Goal: Task Accomplishment & Management: Complete application form

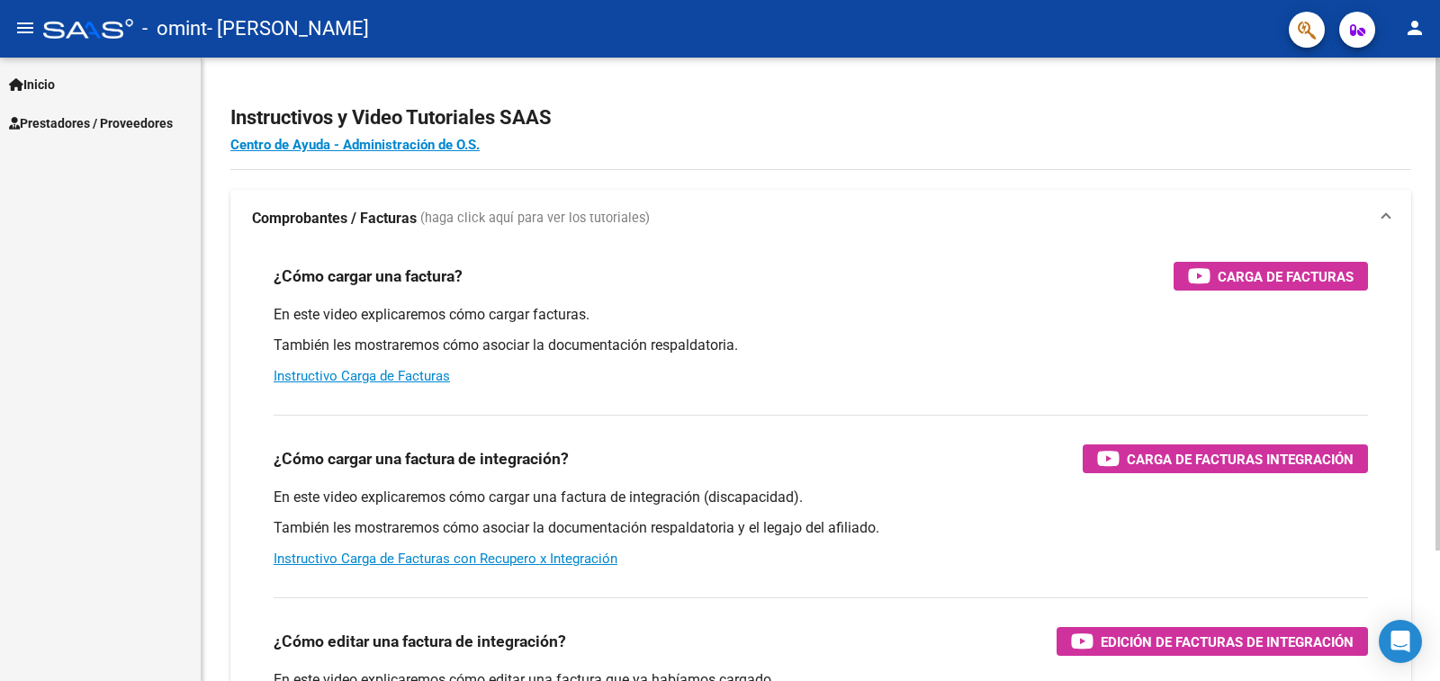
click at [1282, 94] on app-root-component "Instructivos y Video Tutoriales SAAS Centro de Ayuda - Administración de O.S. C…" at bounding box center [820, 423] width 1181 height 674
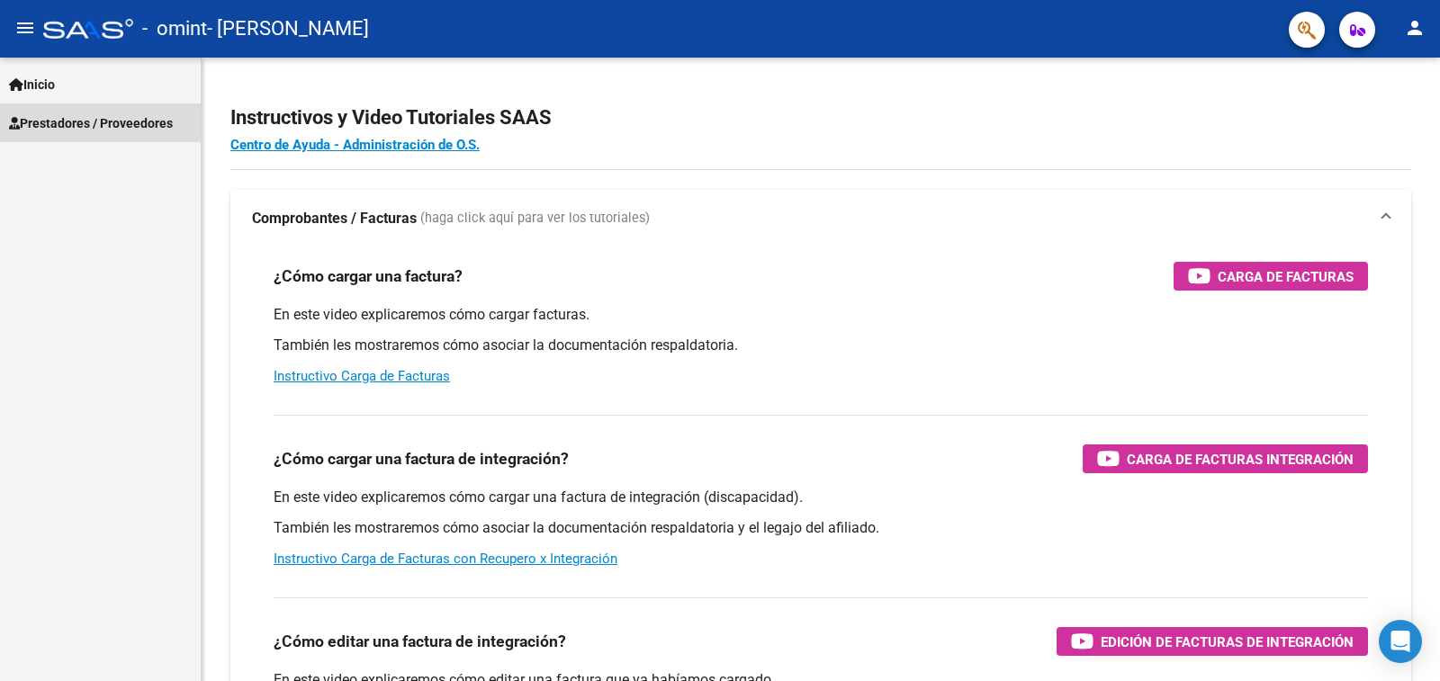
click at [45, 118] on span "Prestadores / Proveedores" at bounding box center [91, 123] width 164 height 20
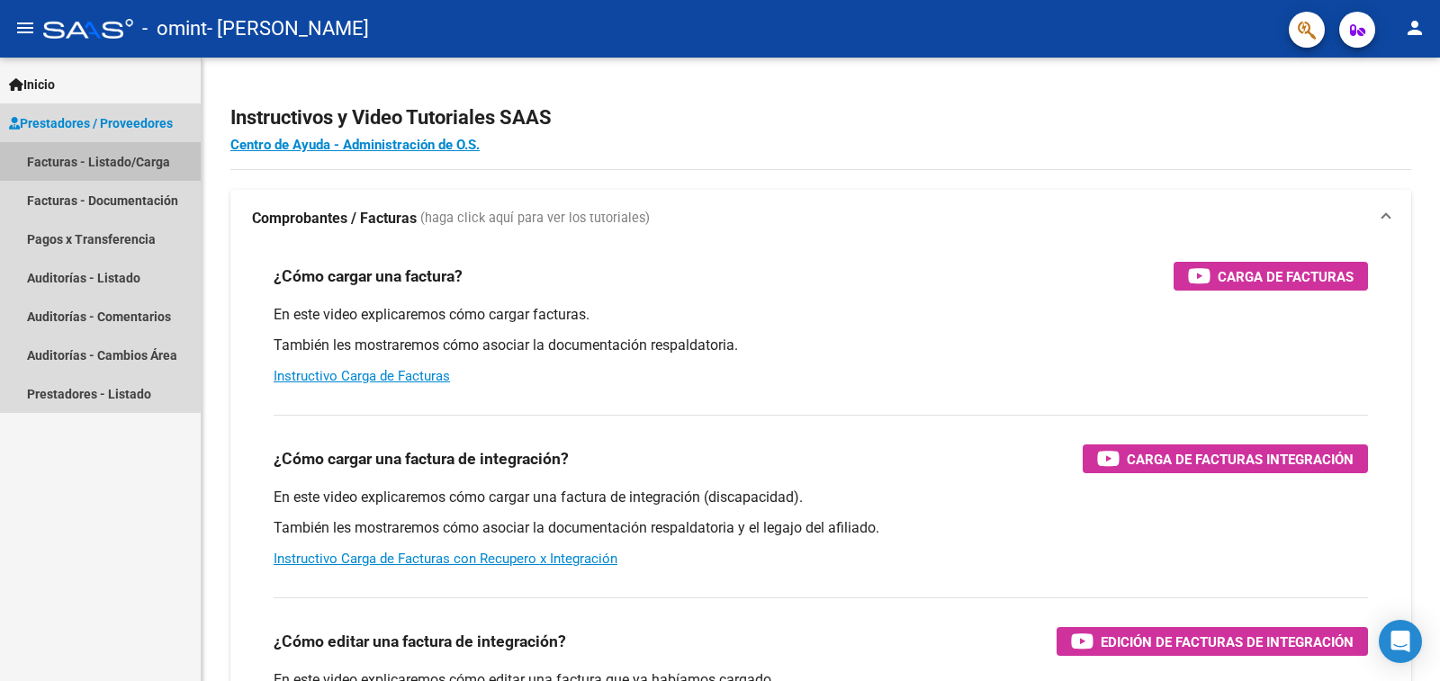
click at [72, 160] on link "Facturas - Listado/Carga" at bounding box center [100, 161] width 201 height 39
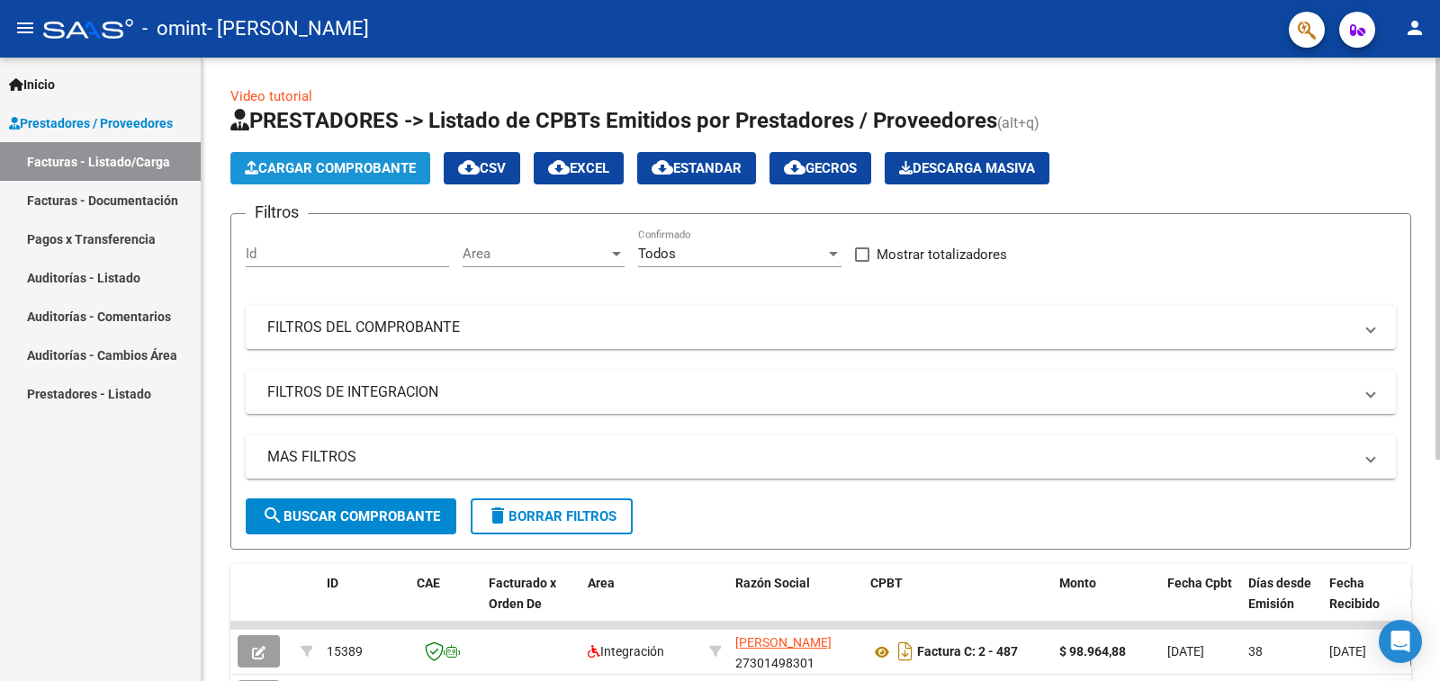
click at [320, 165] on span "Cargar Comprobante" at bounding box center [330, 168] width 171 height 16
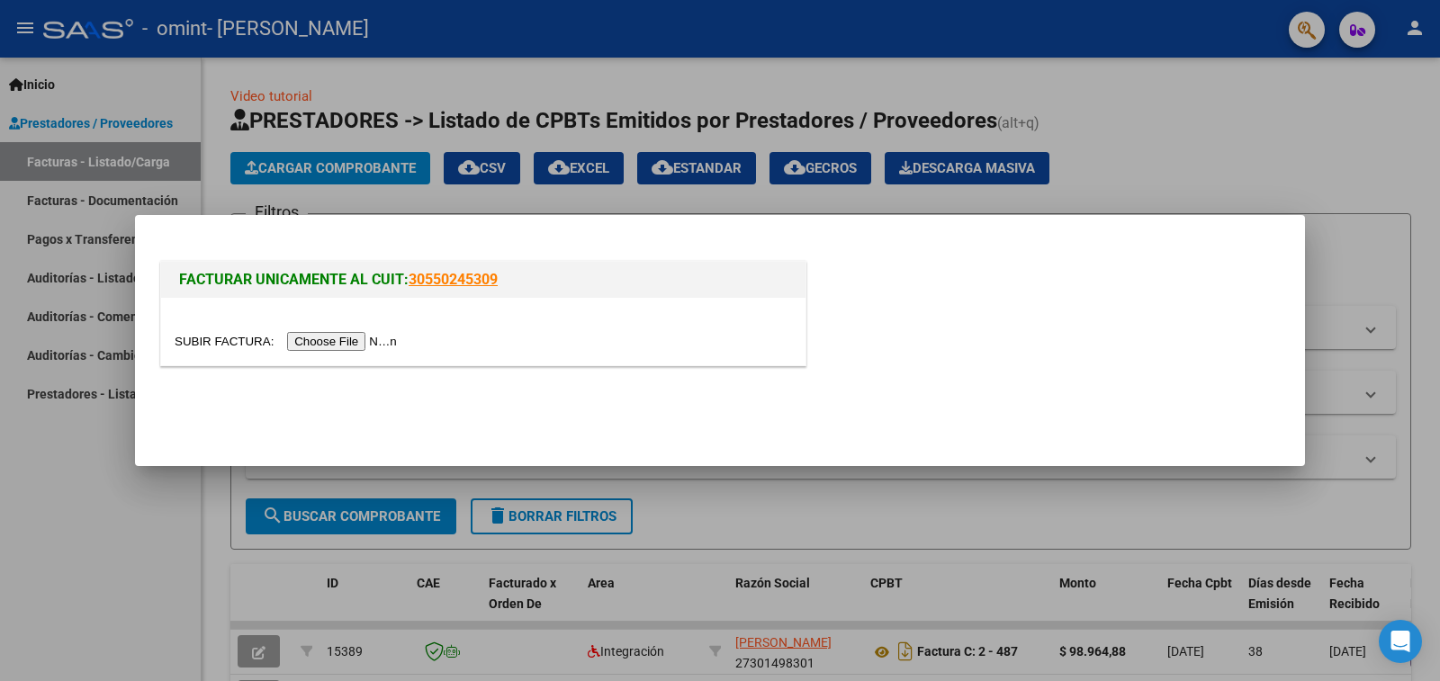
click at [340, 347] on input "file" at bounding box center [289, 341] width 228 height 19
click at [363, 338] on input "file" at bounding box center [289, 341] width 228 height 19
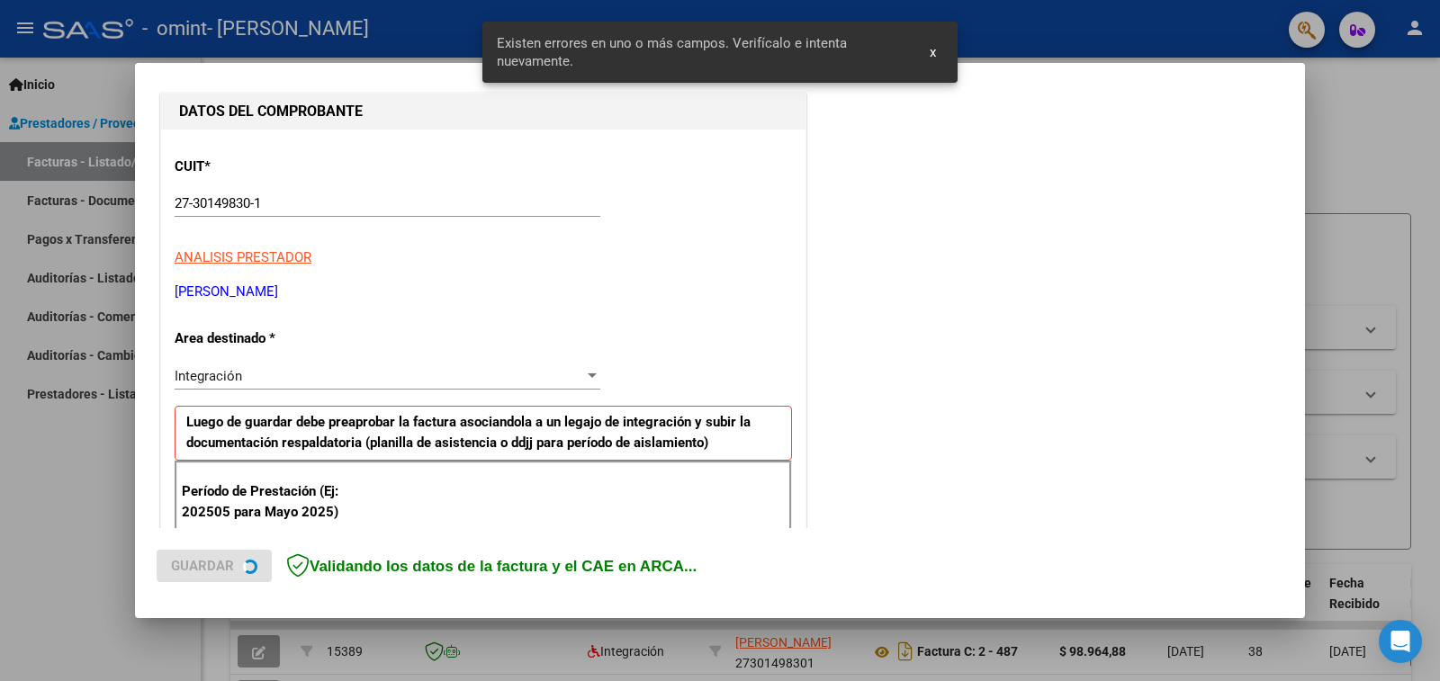
scroll to position [372, 0]
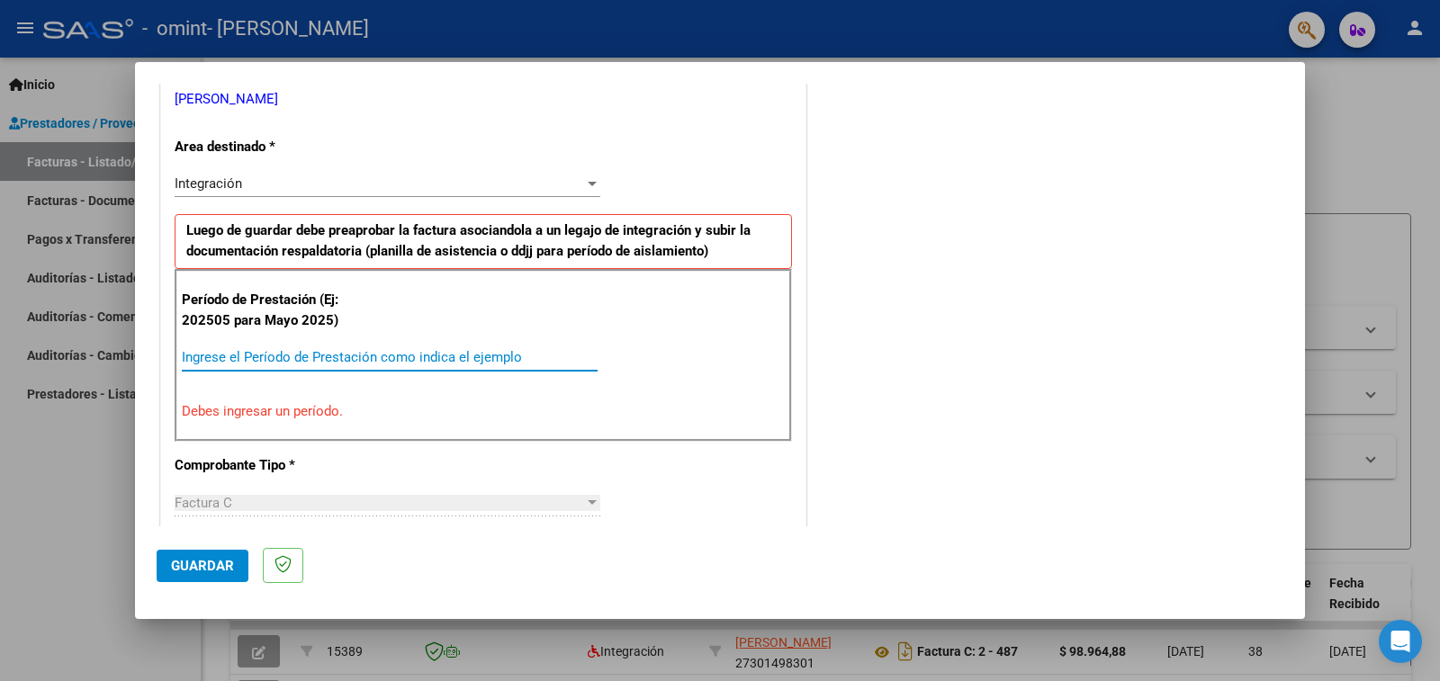
click at [230, 362] on input "Ingrese el Período de Prestación como indica el ejemplo" at bounding box center [390, 357] width 416 height 16
type input "1"
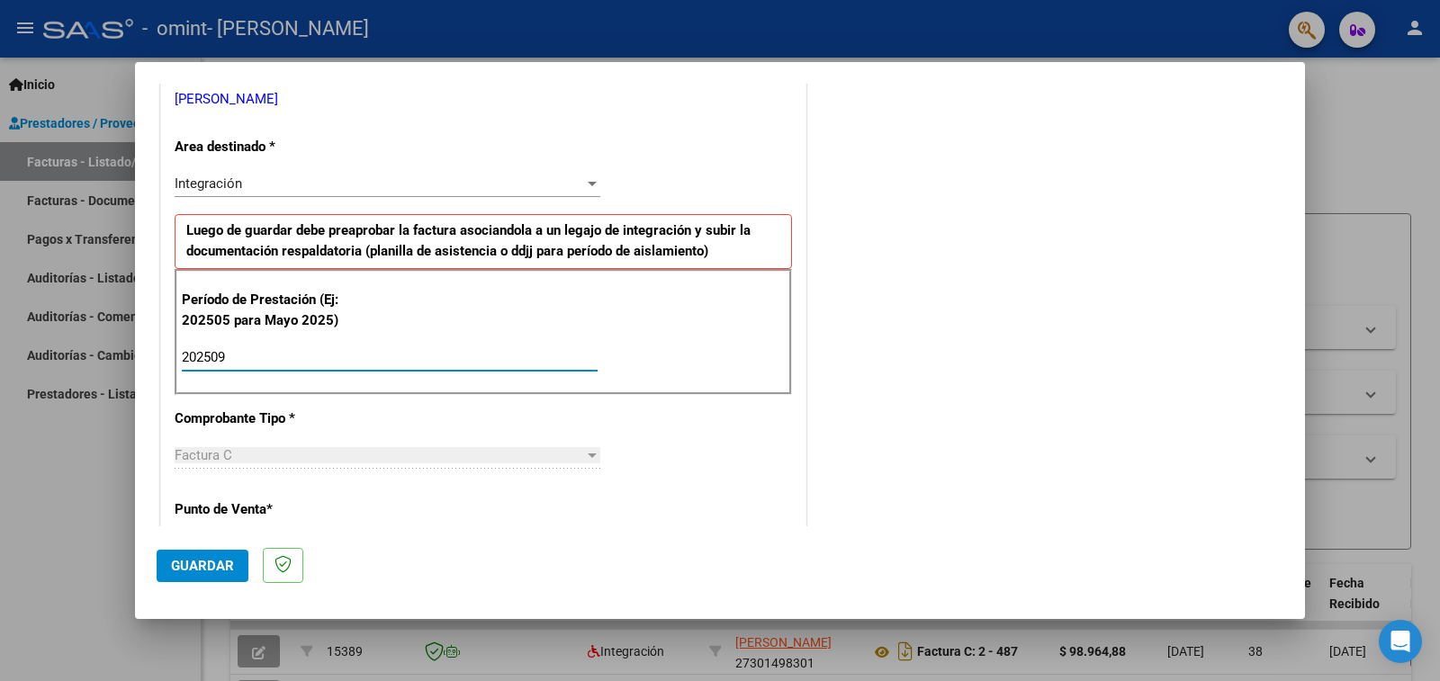
type input "202509"
click at [263, 459] on div "Factura C" at bounding box center [380, 455] width 410 height 16
click at [505, 535] on mat-dialog-actions "Guardar" at bounding box center [720, 562] width 1127 height 71
click at [356, 186] on div "Integración" at bounding box center [380, 184] width 410 height 16
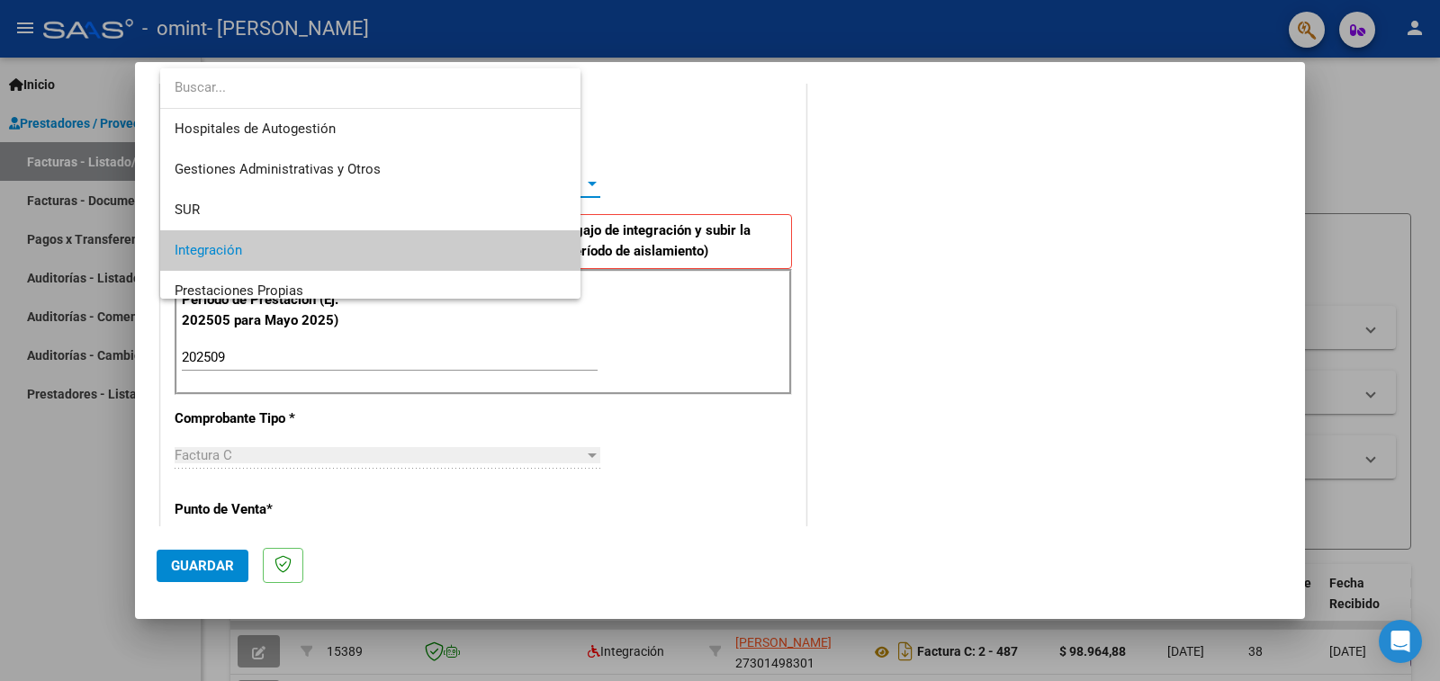
scroll to position [67, 0]
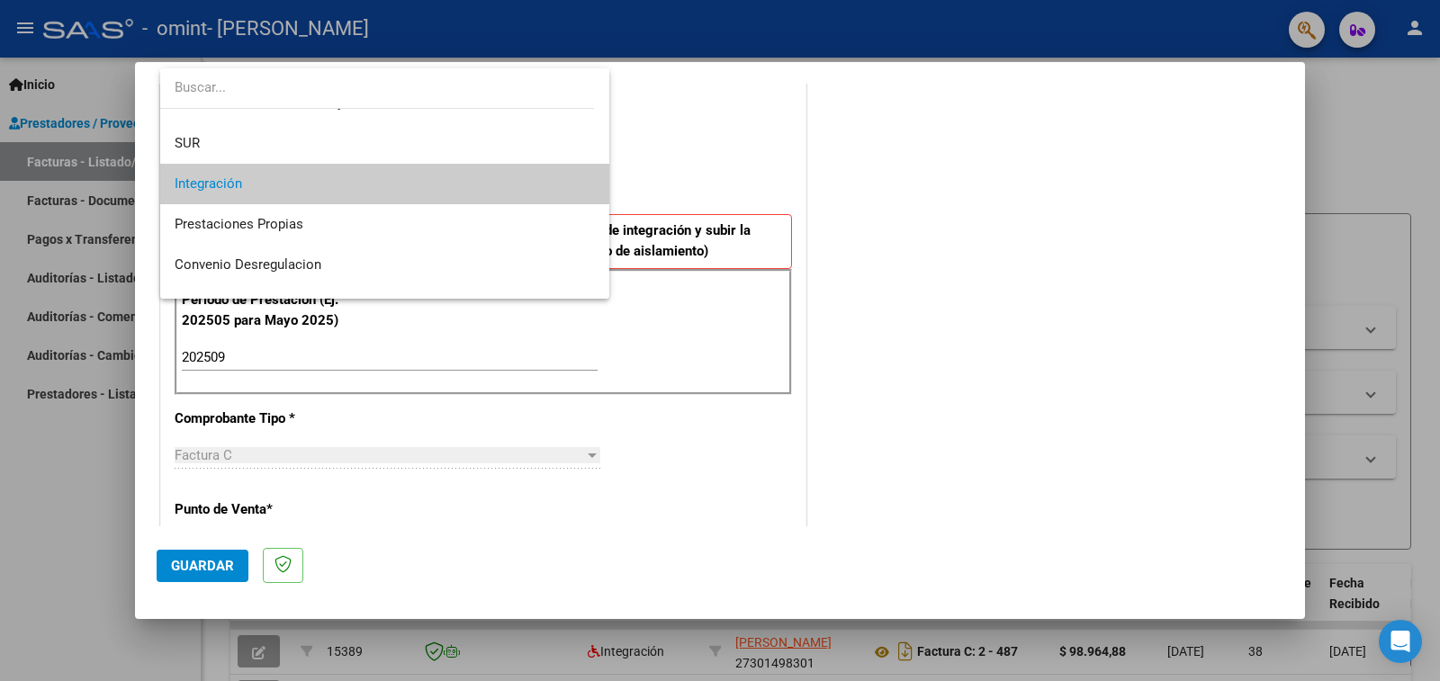
click at [354, 187] on span "Integración" at bounding box center [385, 184] width 420 height 41
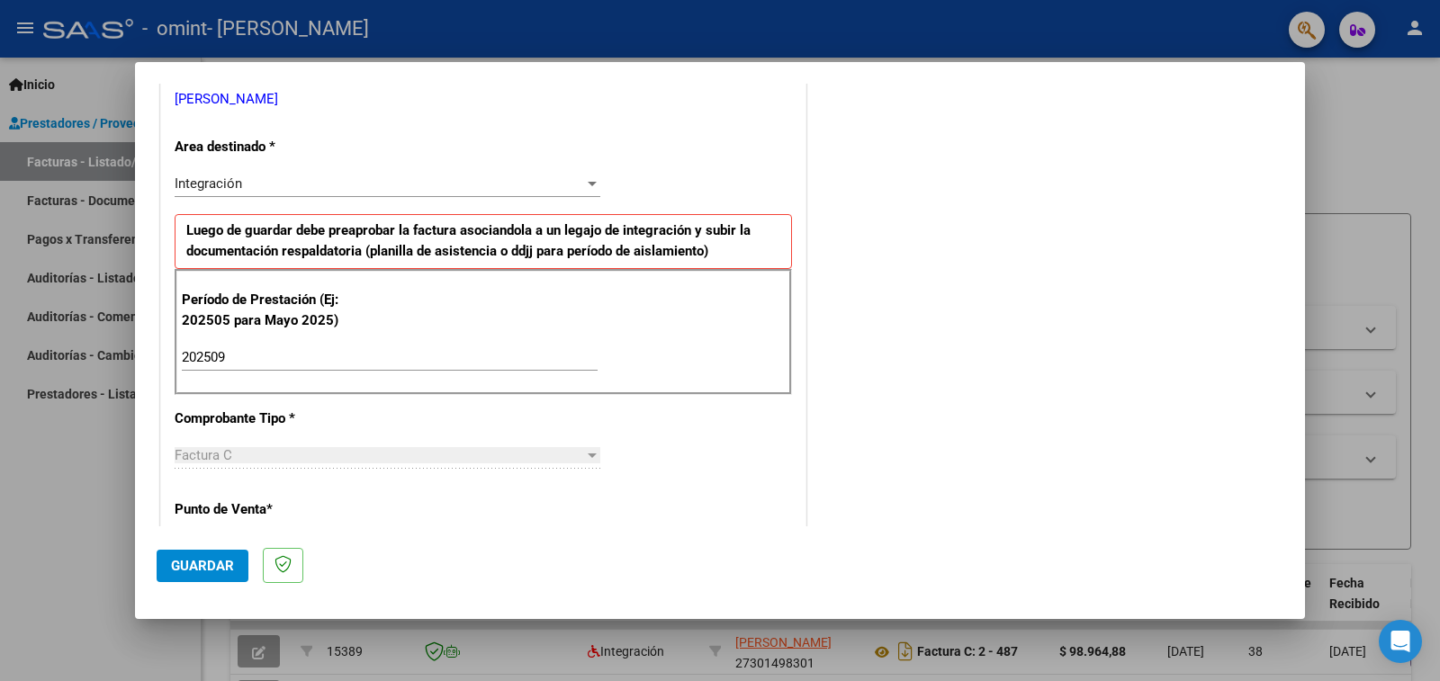
click at [248, 313] on p "Período de Prestación (Ej: 202505 para Mayo 2025)" at bounding box center [272, 310] width 181 height 41
click at [248, 359] on input "202509" at bounding box center [390, 357] width 416 height 16
click at [383, 424] on div "CUIT * 27-30149830-1 Ingresar CUIT ANALISIS PRESTADOR [PERSON_NAME] [PERSON_NAM…" at bounding box center [483, 615] width 645 height 1355
drag, startPoint x: 359, startPoint y: 450, endPoint x: 273, endPoint y: 495, distance: 97.4
click at [354, 454] on div "Factura C" at bounding box center [380, 455] width 410 height 16
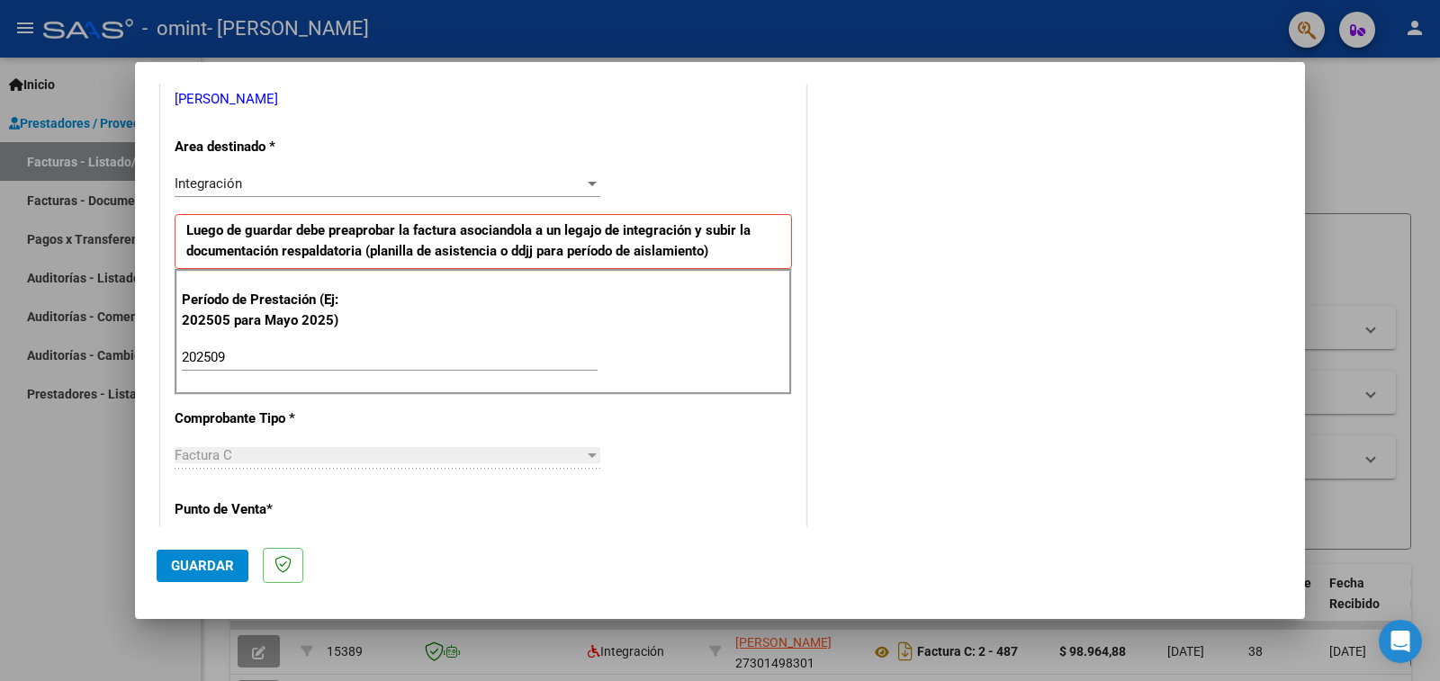
click at [210, 560] on span "Guardar" at bounding box center [202, 566] width 63 height 16
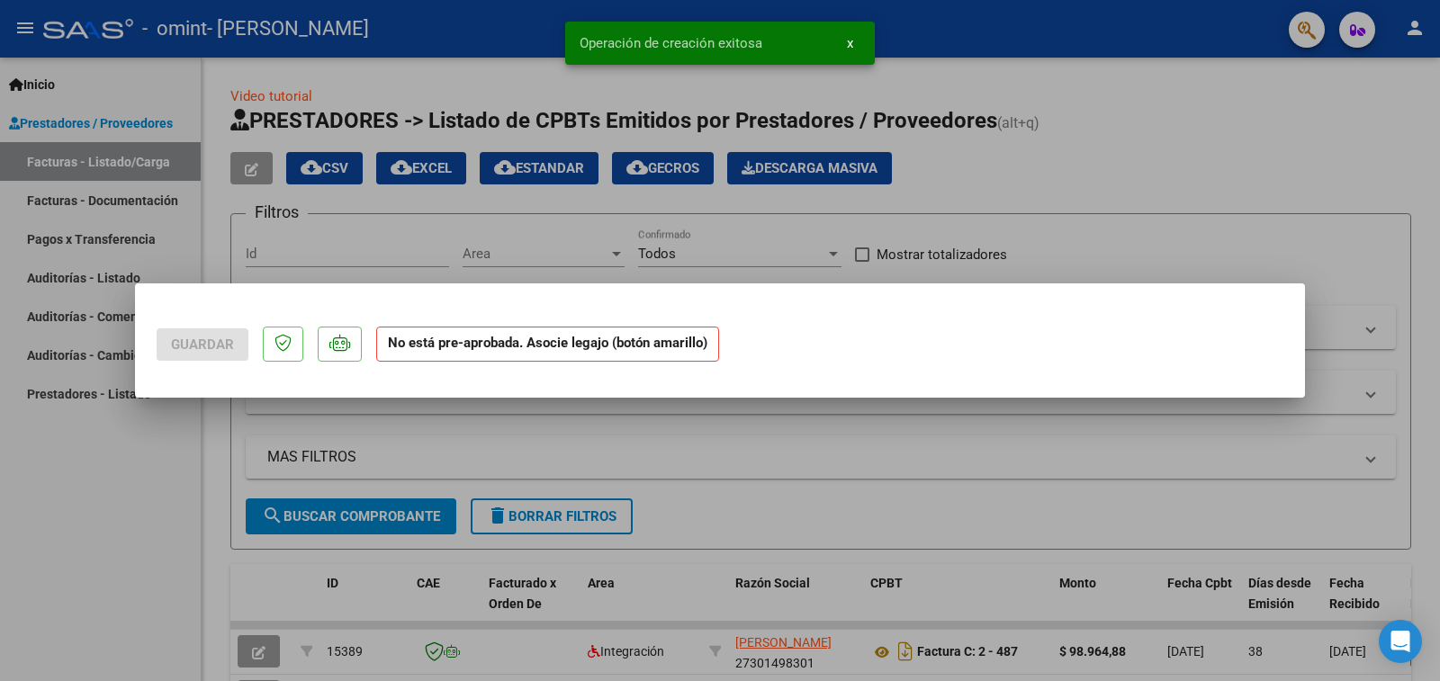
scroll to position [0, 0]
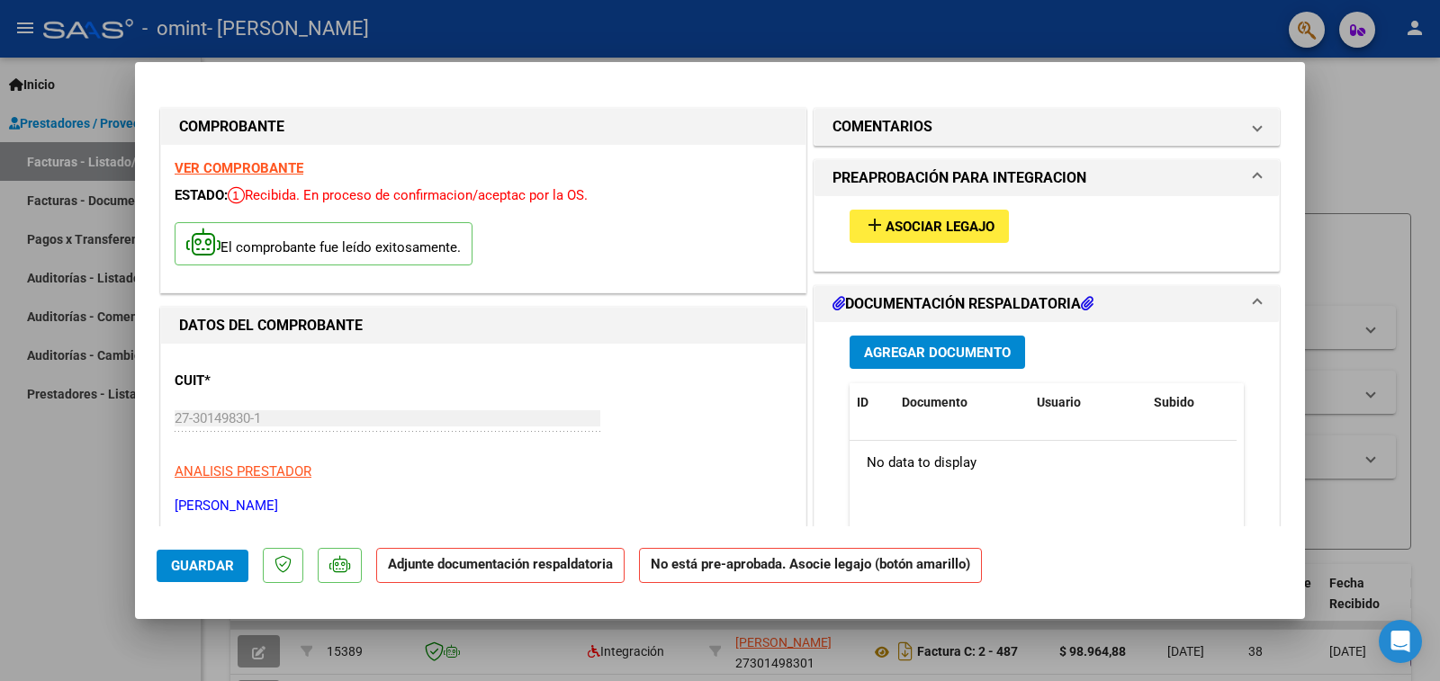
click at [463, 576] on p "Adjunte documentación respaldatoria" at bounding box center [500, 565] width 248 height 35
click at [899, 225] on span "Asociar Legajo" at bounding box center [940, 227] width 109 height 16
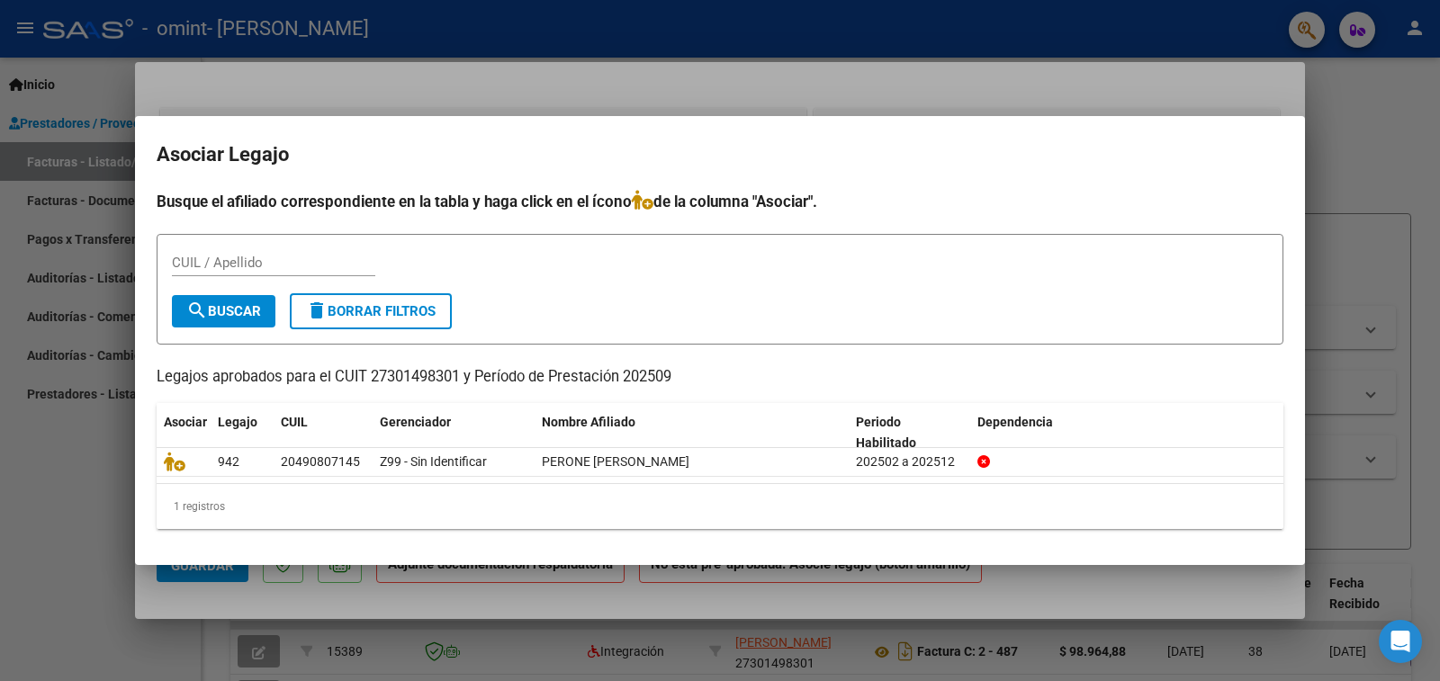
click at [270, 254] on div "CUIL / Apellido" at bounding box center [273, 262] width 203 height 27
type input "2"
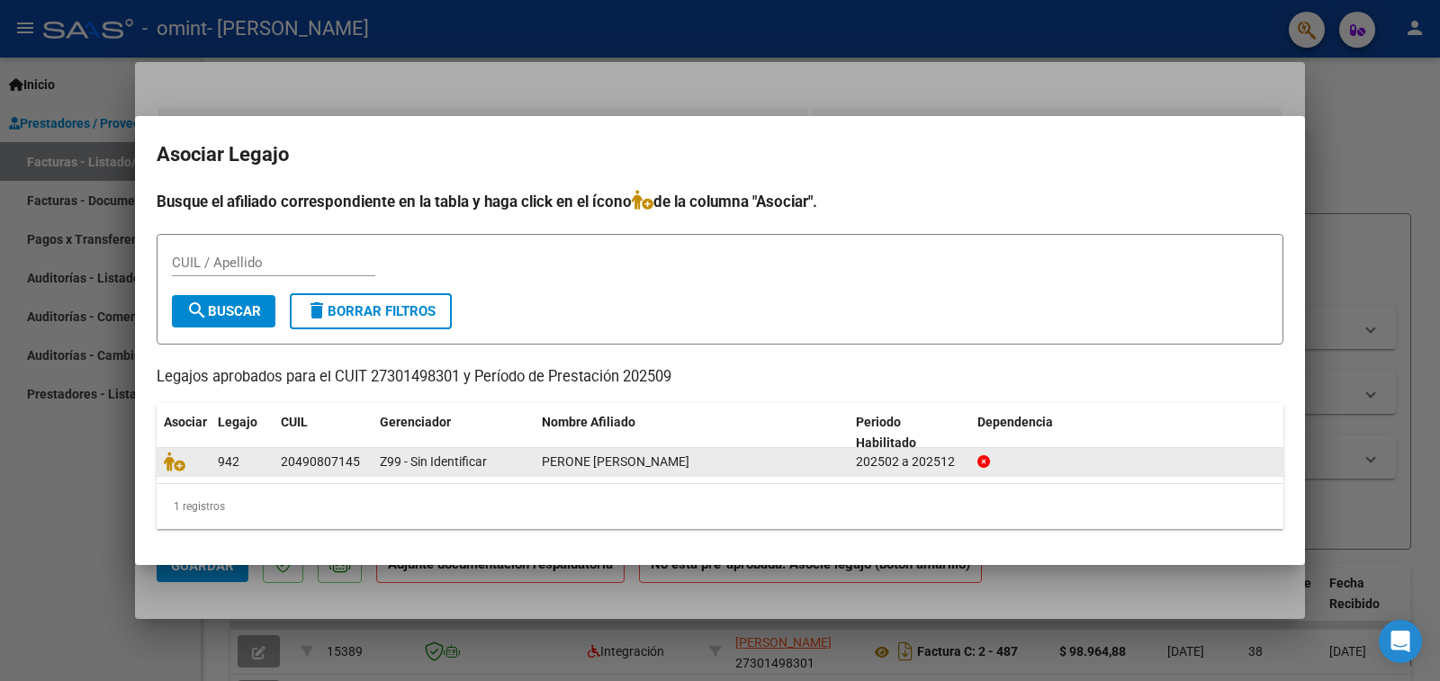
click at [319, 467] on div "20490807145" at bounding box center [320, 462] width 79 height 21
drag, startPoint x: 920, startPoint y: 466, endPoint x: 909, endPoint y: 465, distance: 10.8
click at [919, 466] on div "202502 a 202512" at bounding box center [909, 462] width 107 height 21
drag, startPoint x: 560, startPoint y: 465, endPoint x: 473, endPoint y: 461, distance: 87.4
click at [559, 464] on span "PERONE [PERSON_NAME]" at bounding box center [616, 462] width 148 height 14
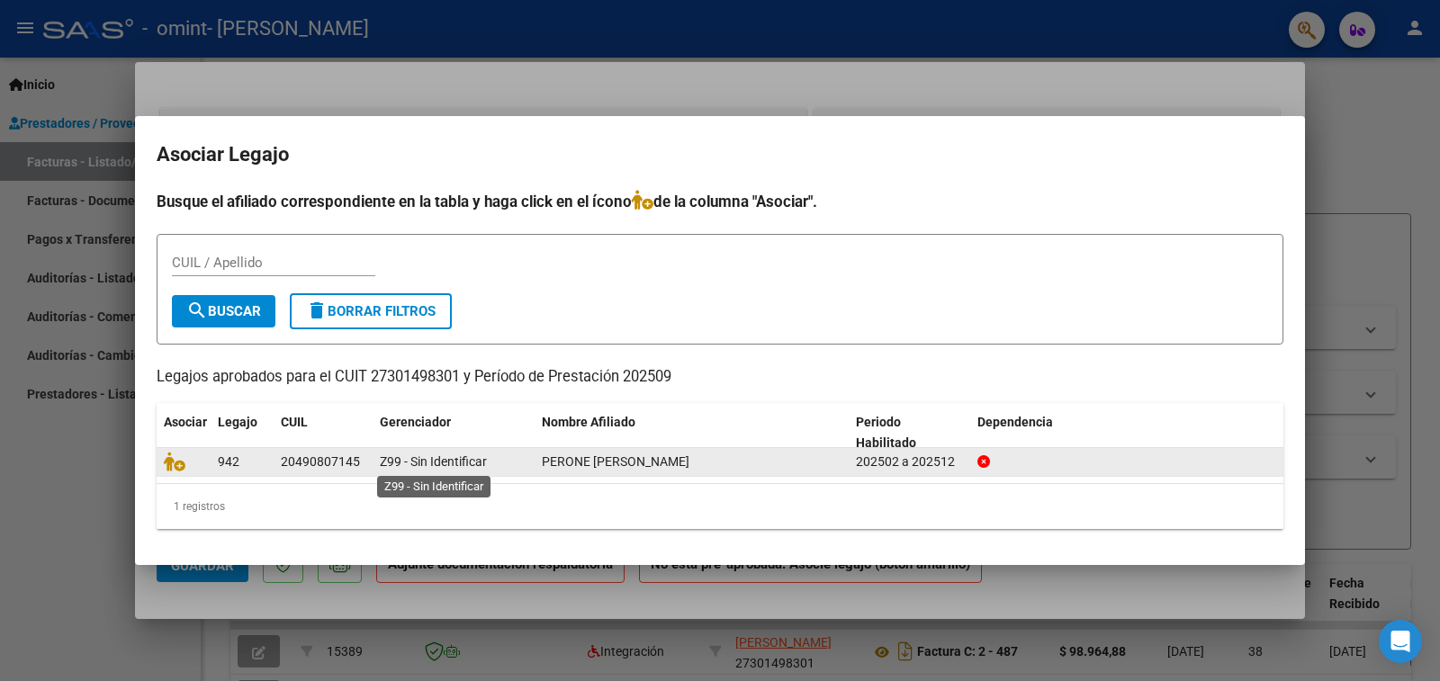
drag, startPoint x: 399, startPoint y: 463, endPoint x: 322, endPoint y: 457, distance: 76.7
click at [398, 462] on span "Z99 - Sin Identificar" at bounding box center [433, 462] width 107 height 14
drag, startPoint x: 194, startPoint y: 462, endPoint x: 184, endPoint y: 457, distance: 11.7
click at [194, 461] on div at bounding box center [184, 462] width 40 height 21
click at [184, 457] on icon at bounding box center [175, 462] width 22 height 20
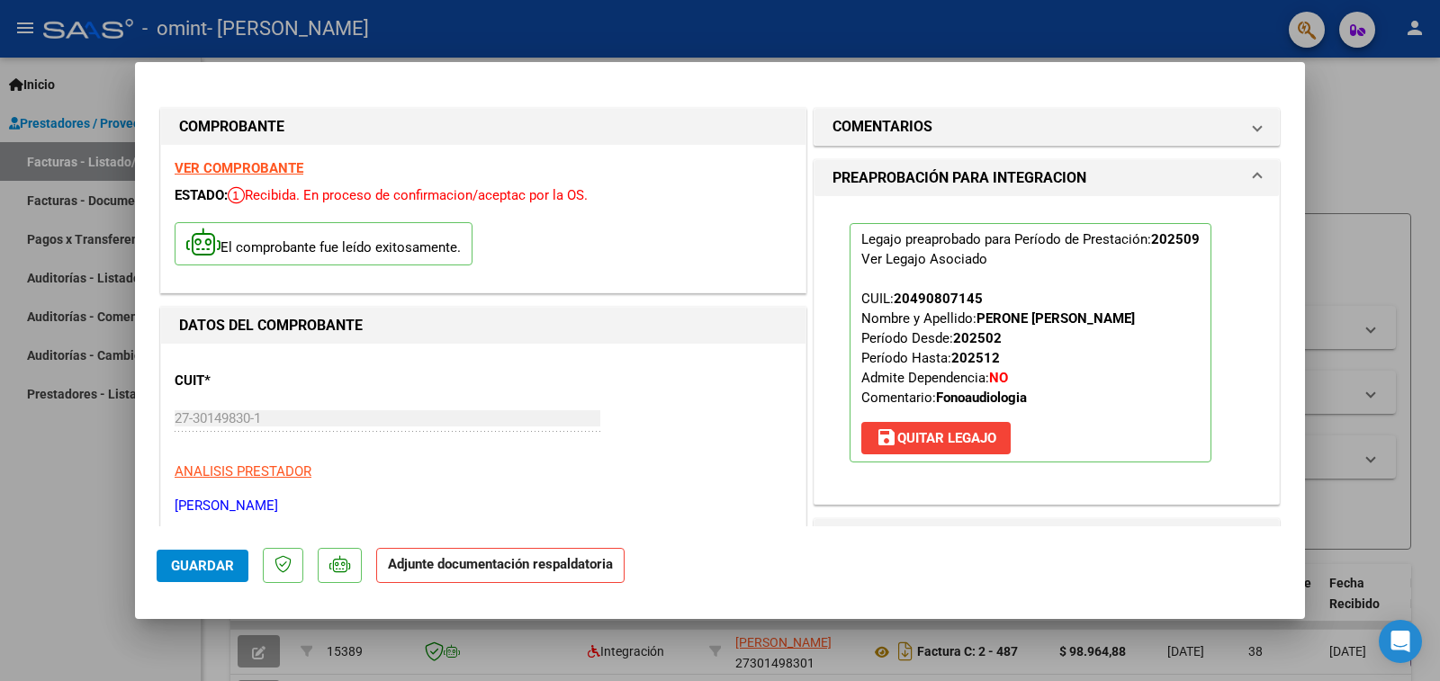
click at [683, 404] on div "CUIT * 27-30149830-1 Ingresar CUIT ANALISIS PRESTADOR [PERSON_NAME] [PERSON_NAM…" at bounding box center [484, 436] width 618 height 158
click at [313, 415] on input "27-30149830-1" at bounding box center [388, 418] width 426 height 16
click at [415, 496] on div "CUIT * 27-30149830-1 Ingresar CUIT ANALISIS PRESTADOR [PERSON_NAME] [PERSON_NAM…" at bounding box center [484, 436] width 618 height 158
click at [464, 571] on strong "Adjunte documentación respaldatoria" at bounding box center [500, 564] width 225 height 16
click at [219, 567] on span "Guardar" at bounding box center [202, 566] width 63 height 16
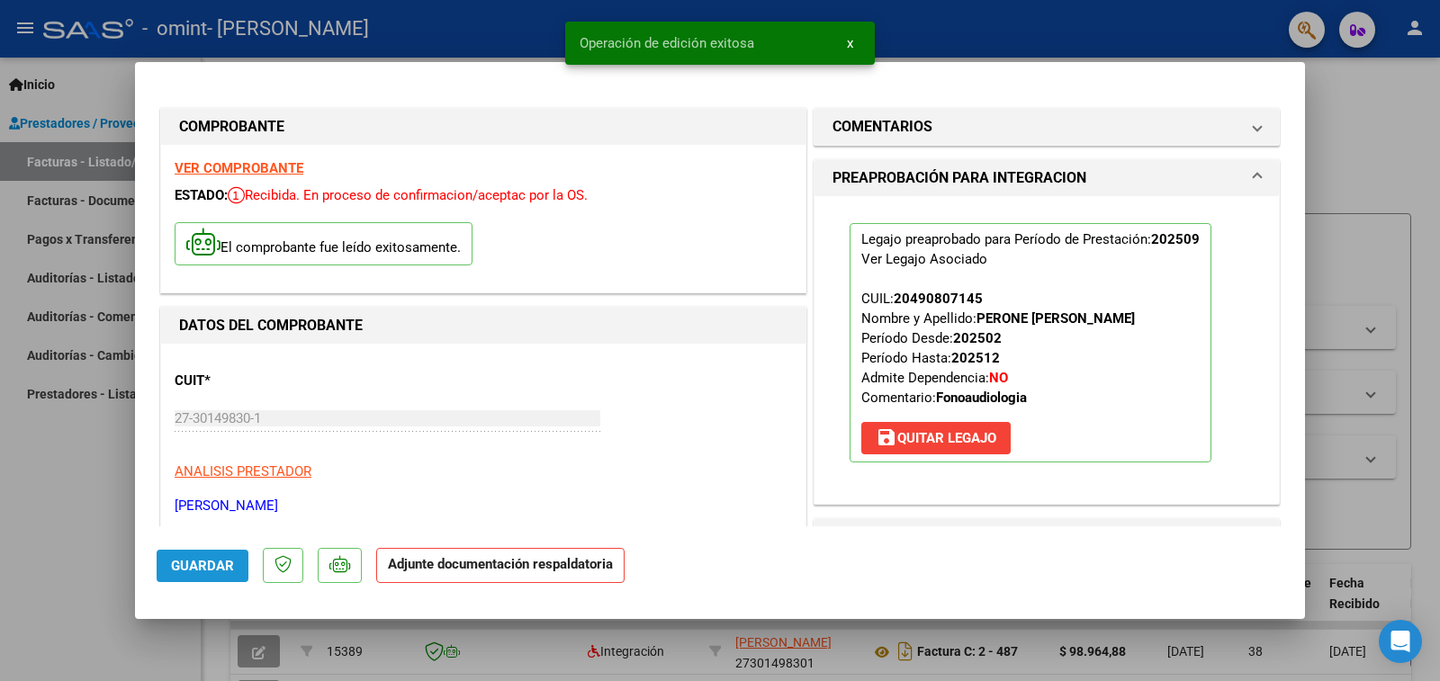
click at [211, 564] on span "Guardar" at bounding box center [202, 566] width 63 height 16
click at [450, 569] on strong "Adjunte documentación respaldatoria" at bounding box center [500, 564] width 225 height 16
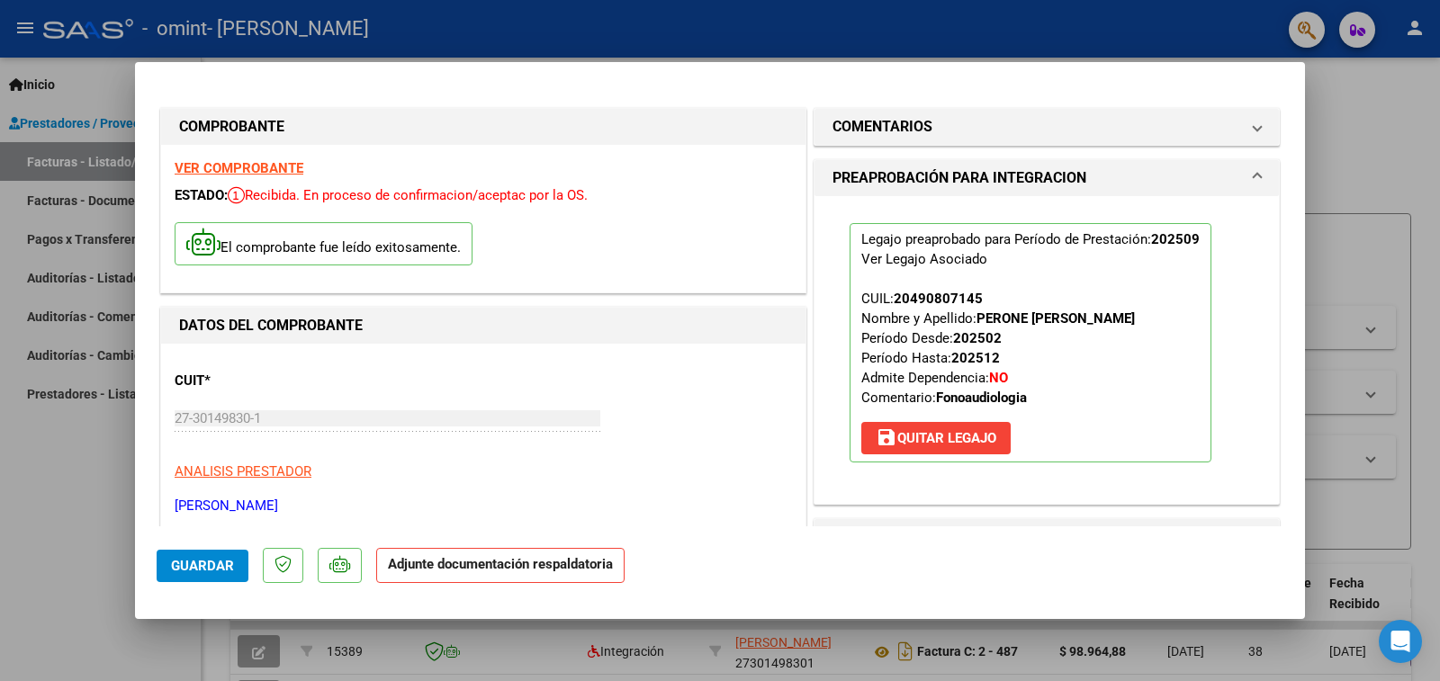
click at [464, 563] on strong "Adjunte documentación respaldatoria" at bounding box center [500, 564] width 225 height 16
click at [477, 479] on p "ANALISIS PRESTADOR" at bounding box center [484, 472] width 618 height 21
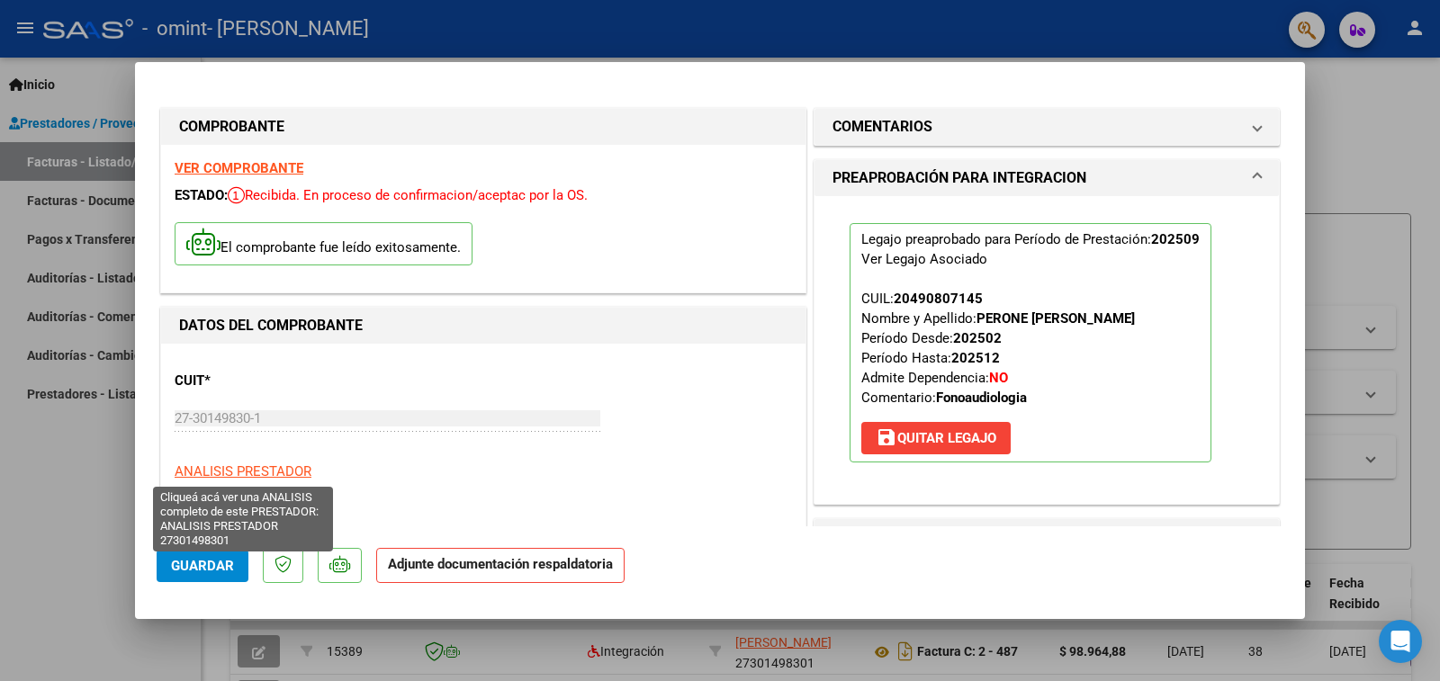
click at [240, 470] on span "ANALISIS PRESTADOR" at bounding box center [243, 472] width 137 height 16
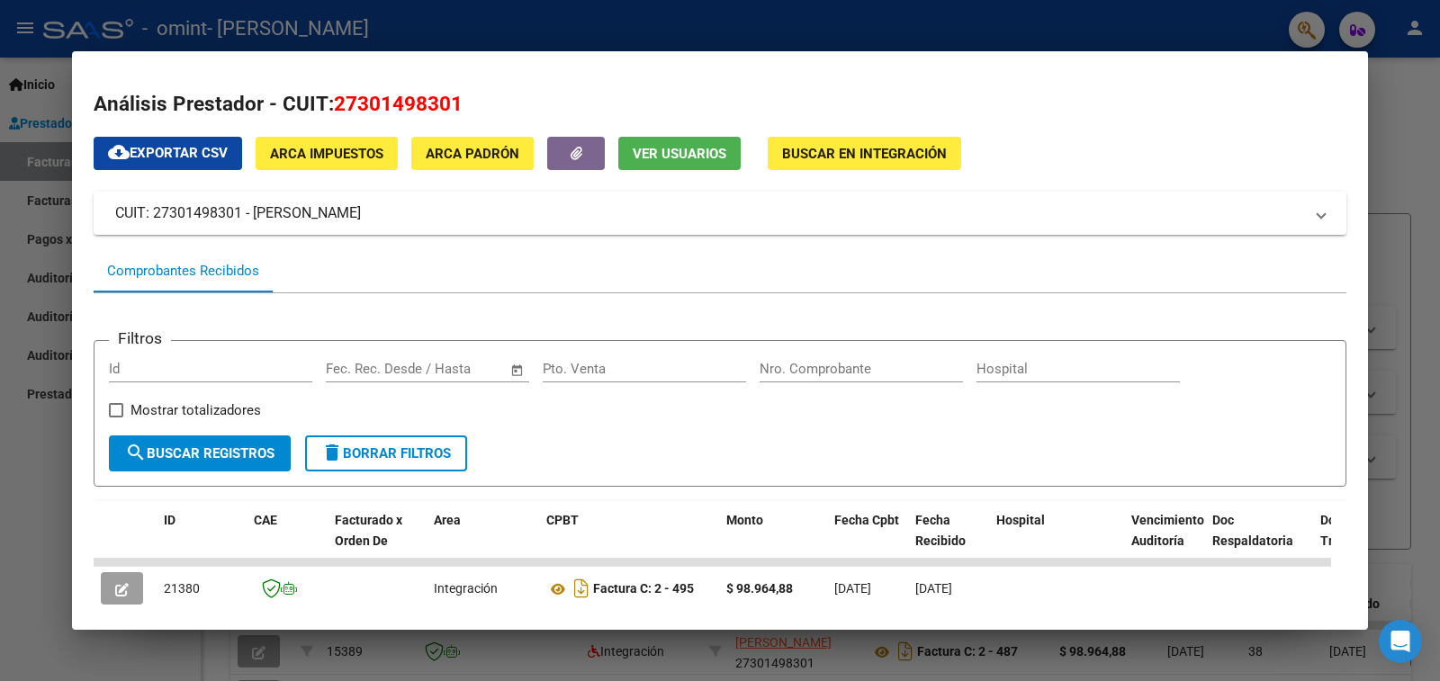
click at [663, 451] on form "Filtros Id Fecha inicio – Fecha fin Fec. Rec. Desde / Hasta Pto. Venta Nro. Com…" at bounding box center [720, 413] width 1253 height 147
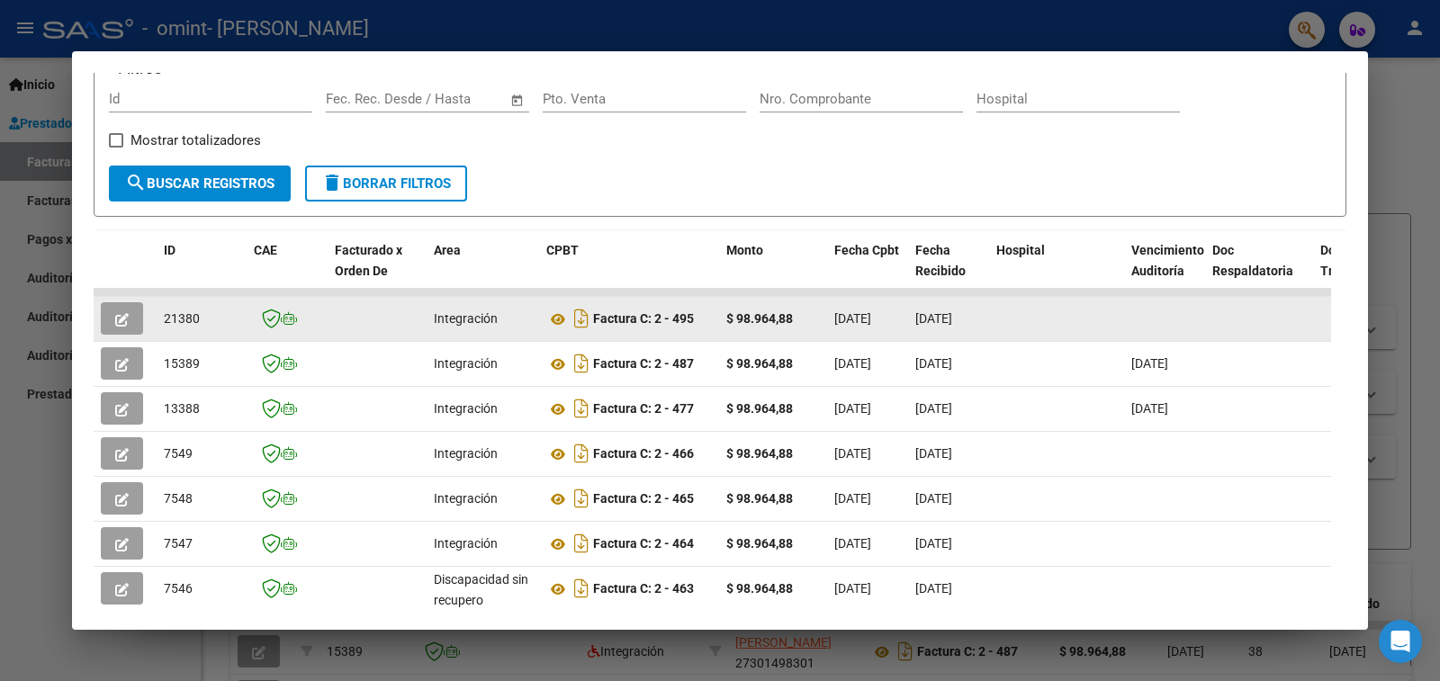
click at [1078, 326] on div at bounding box center [1057, 319] width 121 height 21
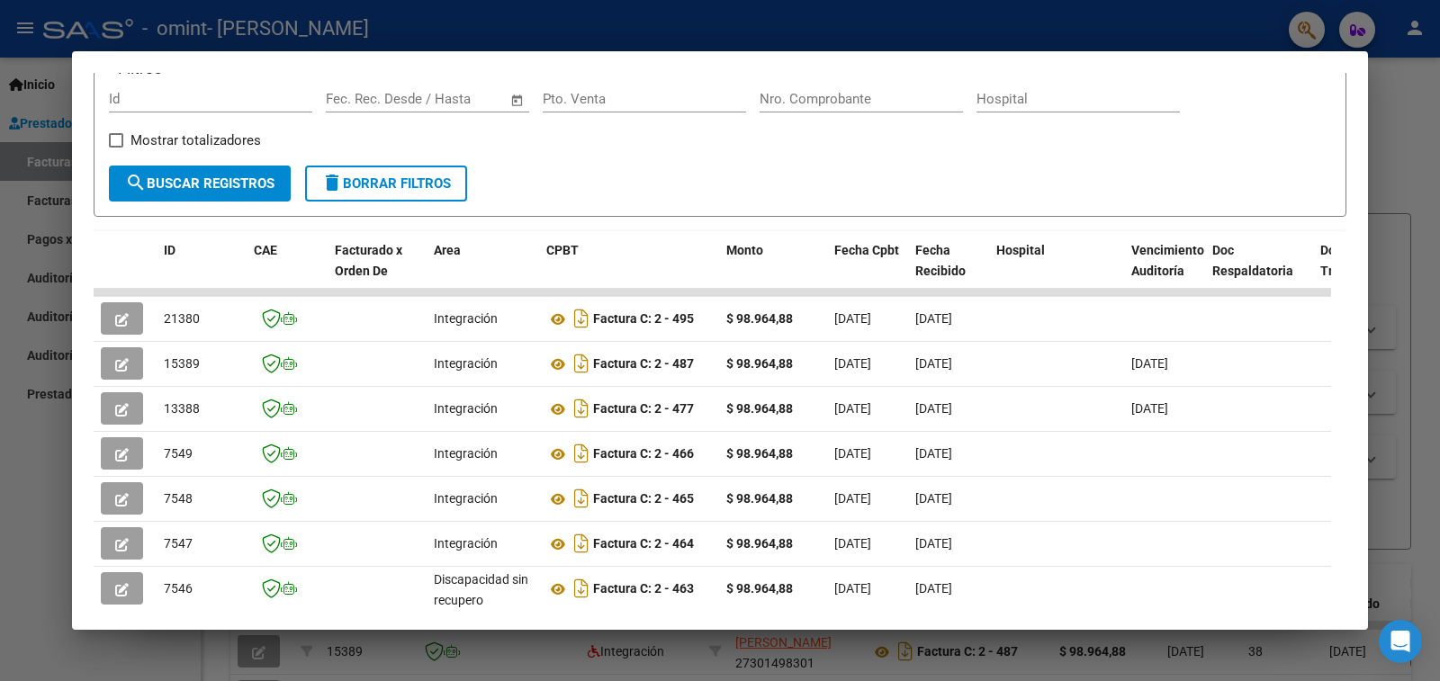
scroll to position [0, 0]
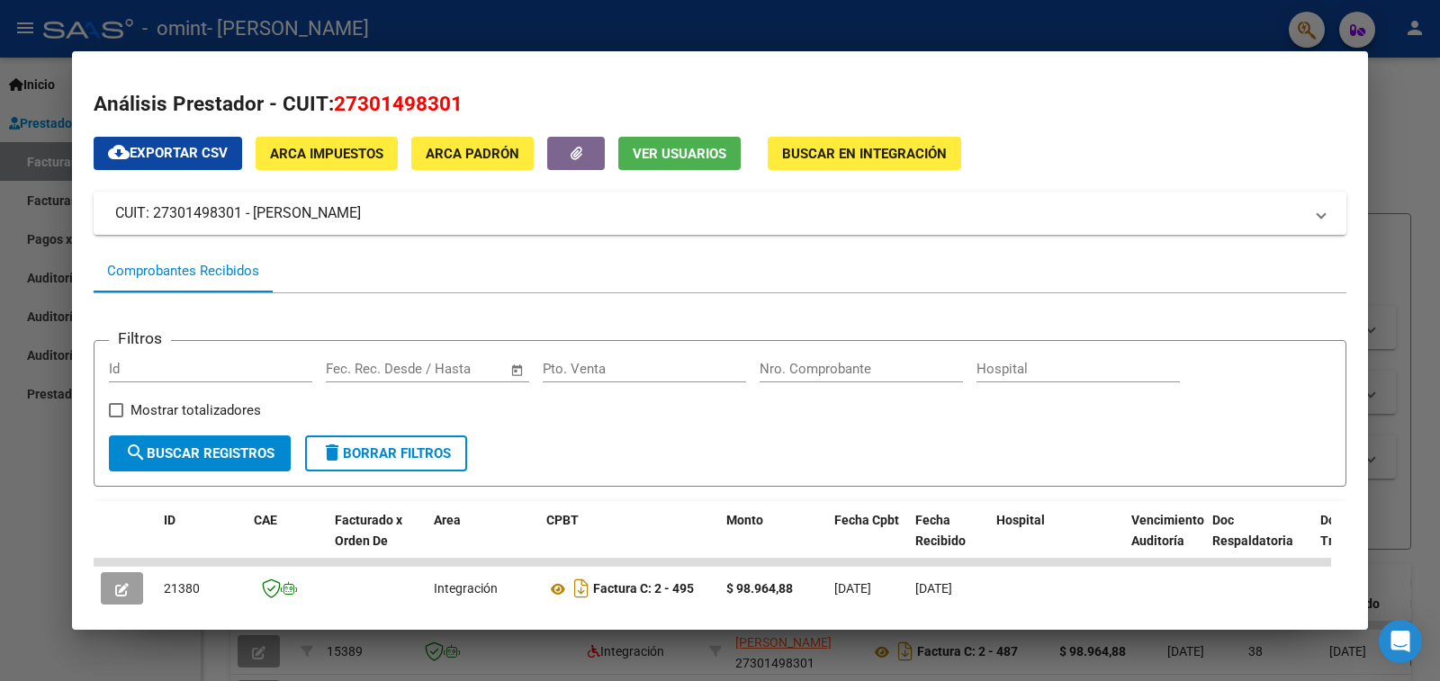
click at [553, 390] on div "Pto. Venta" at bounding box center [644, 378] width 203 height 44
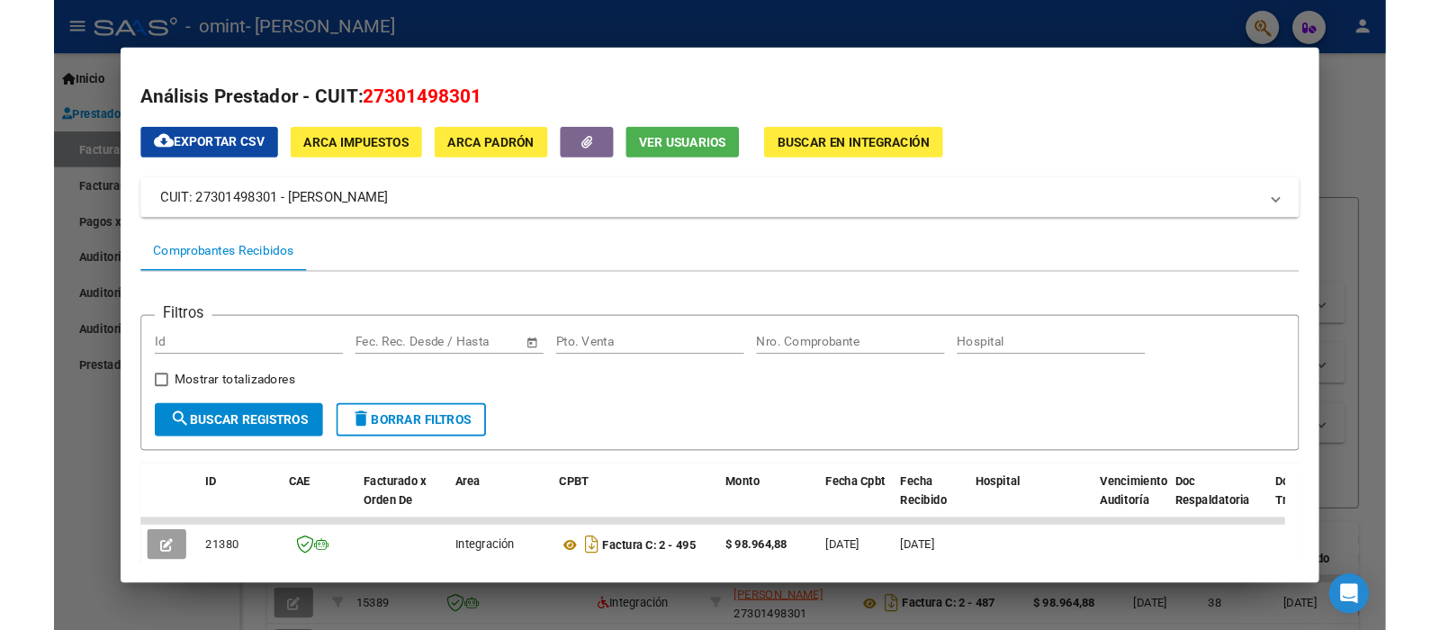
scroll to position [180, 0]
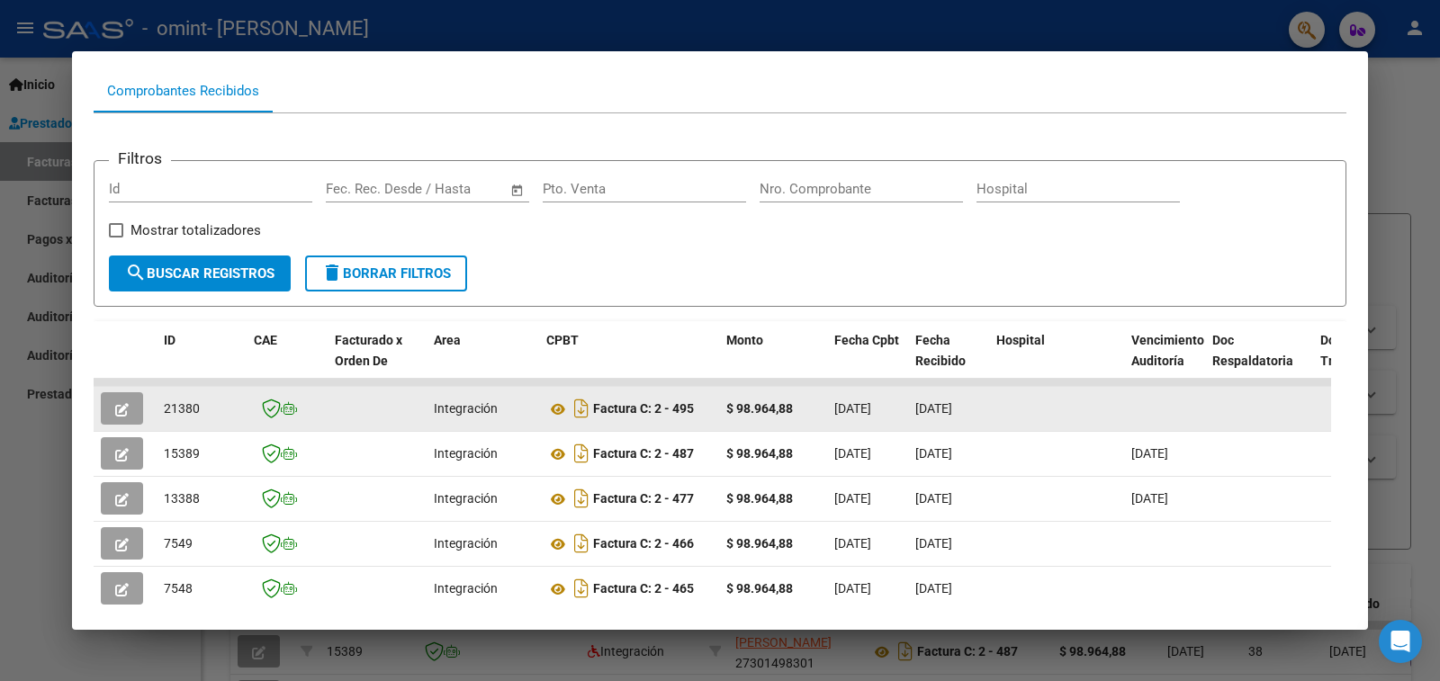
click at [1166, 411] on datatable-body-cell at bounding box center [1164, 409] width 81 height 44
click at [1218, 409] on datatable-body-cell at bounding box center [1259, 409] width 108 height 44
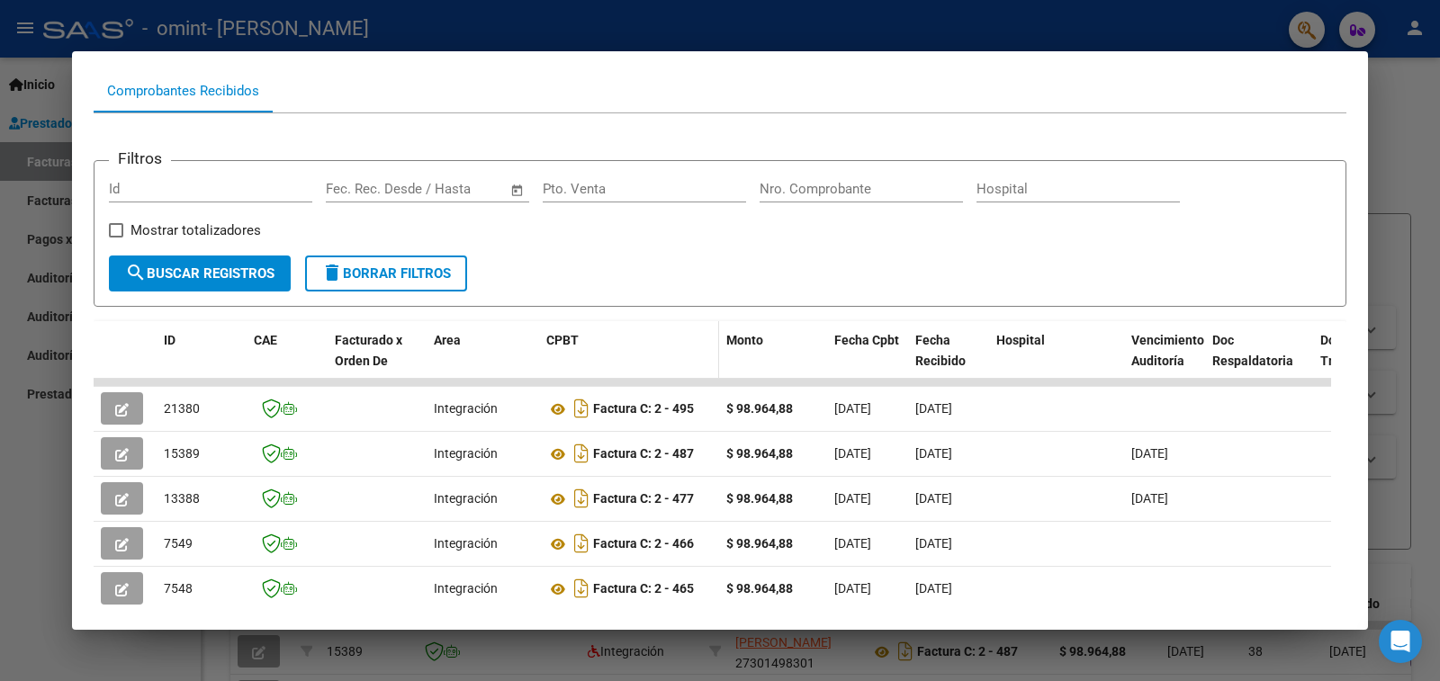
drag, startPoint x: 1218, startPoint y: 409, endPoint x: 682, endPoint y: 334, distance: 540.8
click at [1211, 409] on datatable-body-cell at bounding box center [1259, 409] width 108 height 44
click at [1415, 151] on div at bounding box center [720, 340] width 1440 height 681
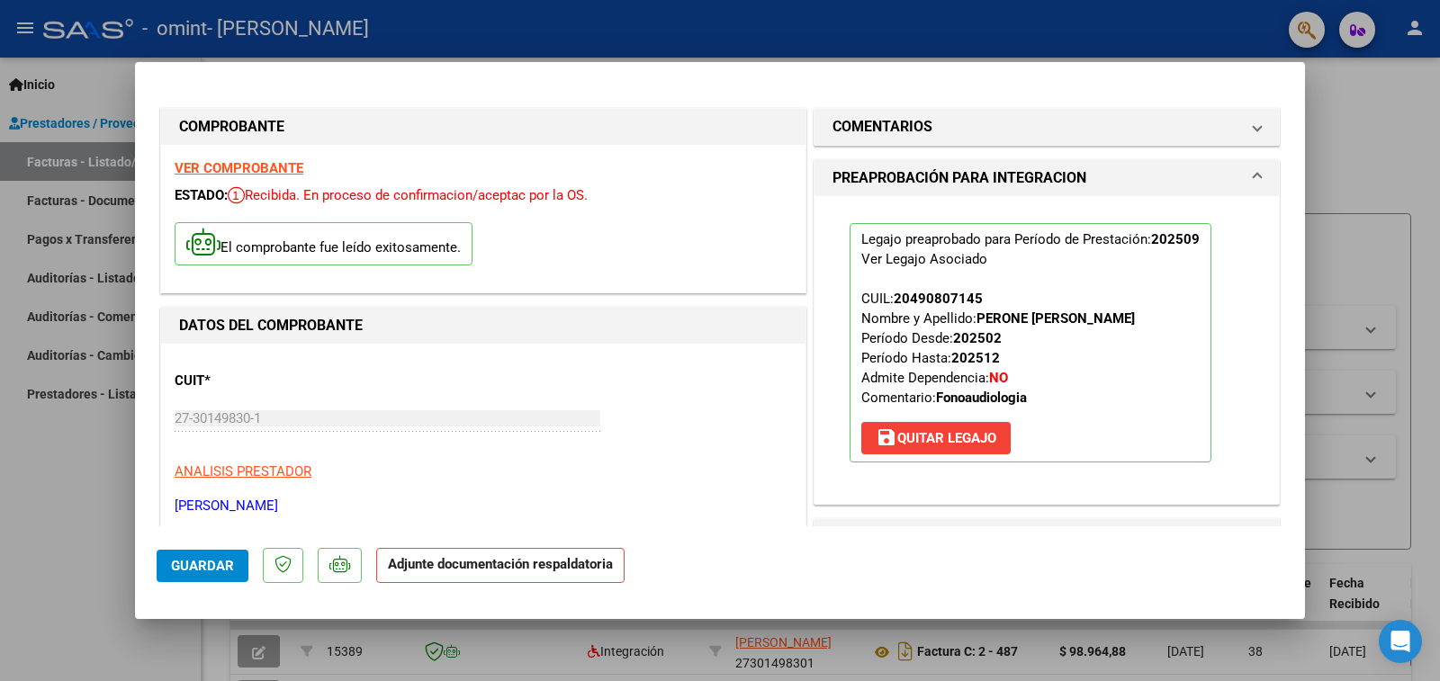
click at [412, 572] on strong "Adjunte documentación respaldatoria" at bounding box center [500, 564] width 225 height 16
drag, startPoint x: 410, startPoint y: 573, endPoint x: 275, endPoint y: 566, distance: 135.2
click at [410, 573] on strong "Adjunte documentación respaldatoria" at bounding box center [500, 564] width 225 height 16
drag, startPoint x: 345, startPoint y: 574, endPoint x: 230, endPoint y: 555, distance: 115.9
click at [231, 555] on mat-dialog-actions "Guardar Adjunte documentación respaldatoria" at bounding box center [720, 562] width 1127 height 71
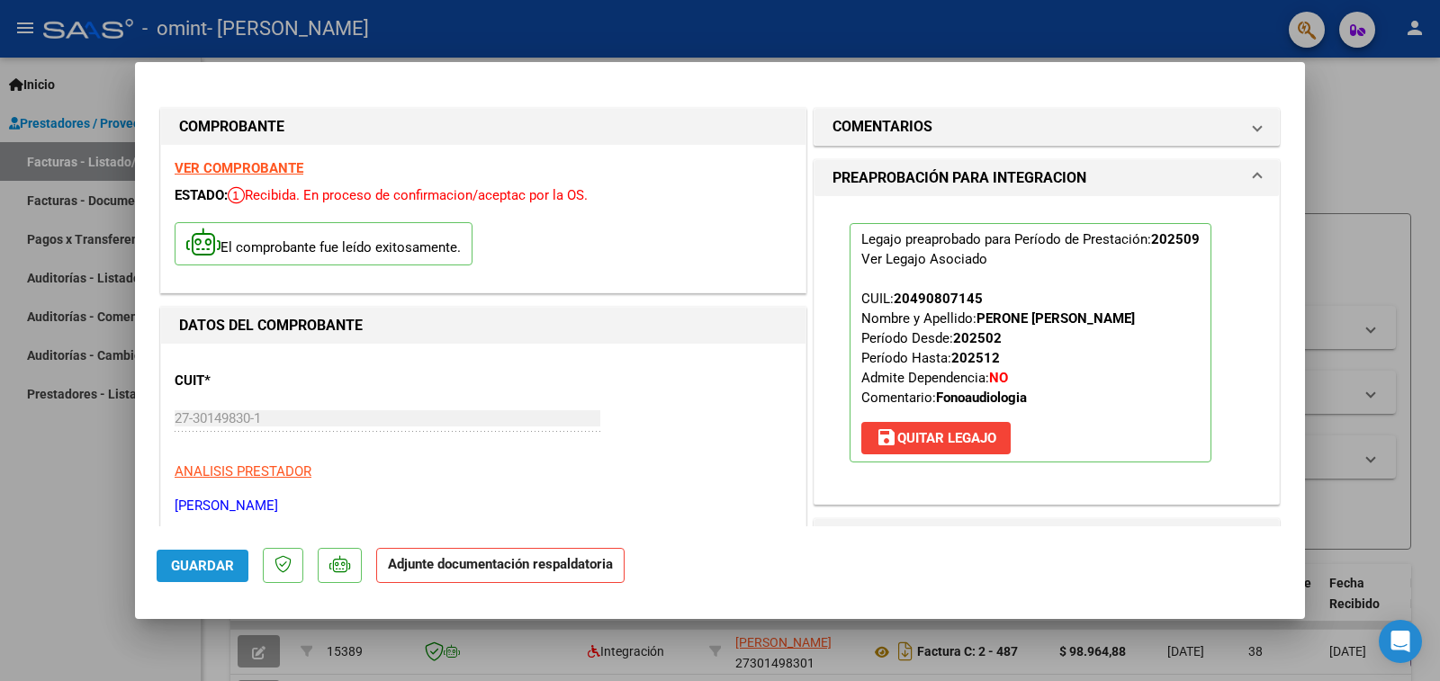
click at [222, 559] on span "Guardar" at bounding box center [202, 566] width 63 height 16
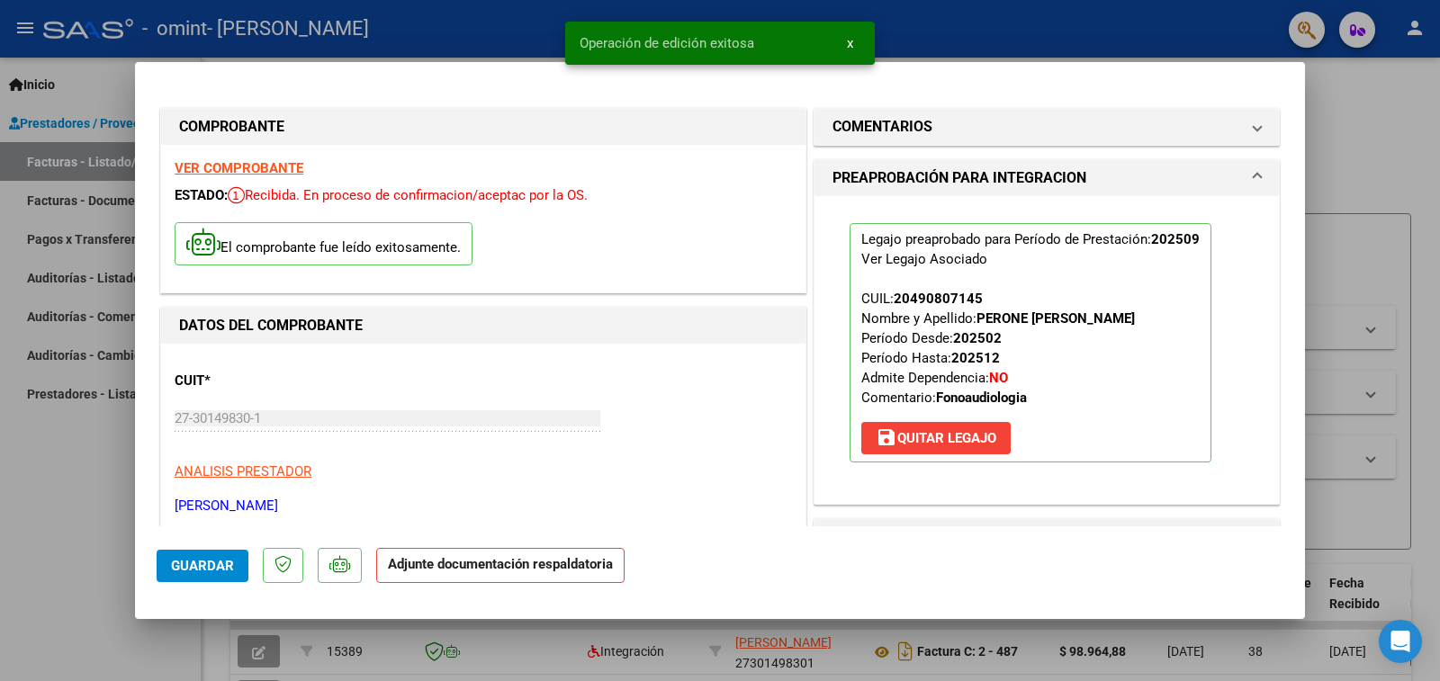
click at [965, 438] on span "save [PERSON_NAME]" at bounding box center [936, 438] width 121 height 16
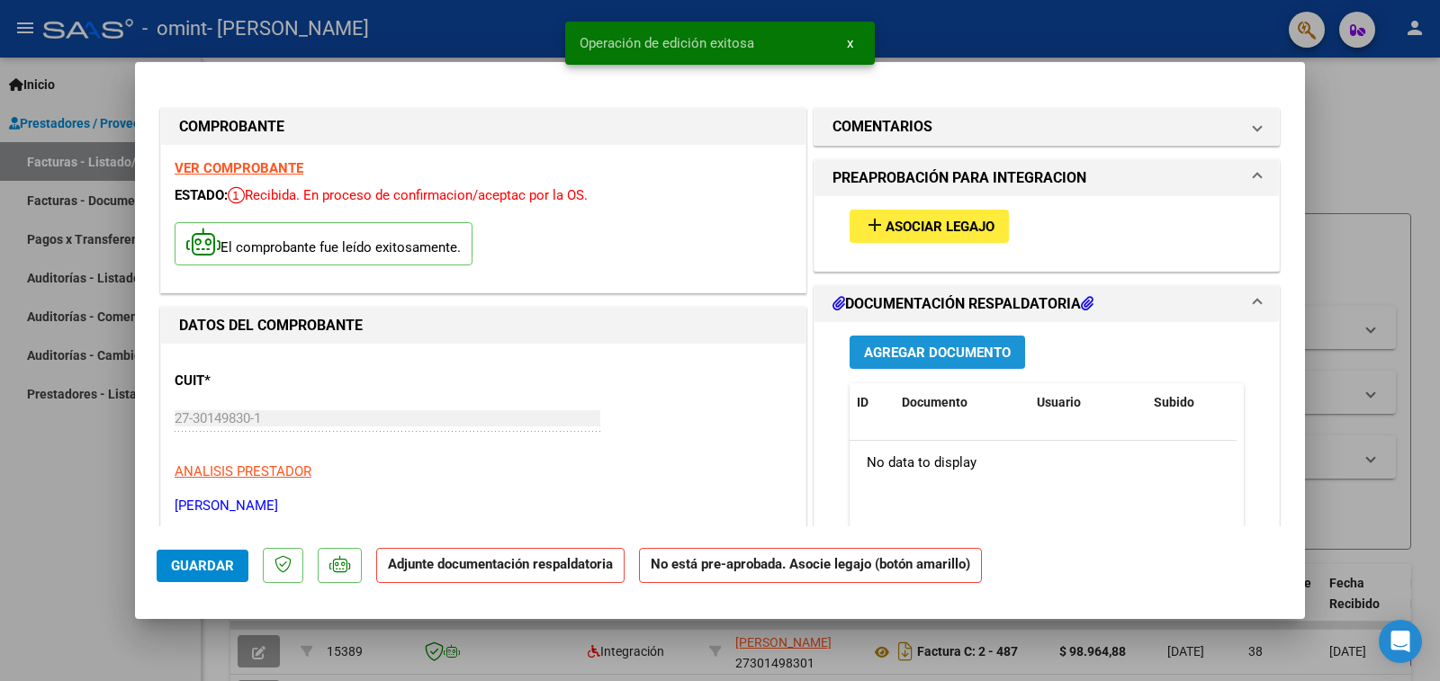
click at [950, 348] on span "Agregar Documento" at bounding box center [937, 353] width 147 height 16
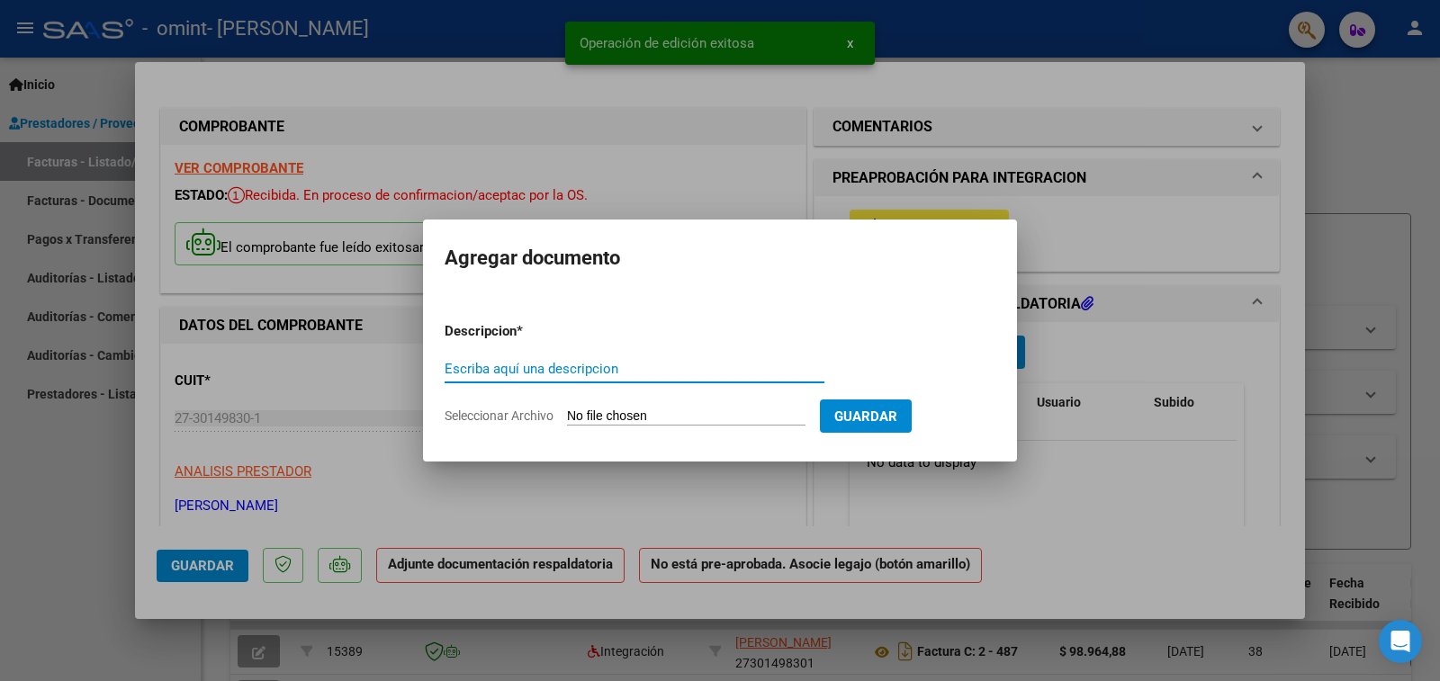
click at [694, 372] on input "Escriba aquí una descripcion" at bounding box center [635, 369] width 380 height 16
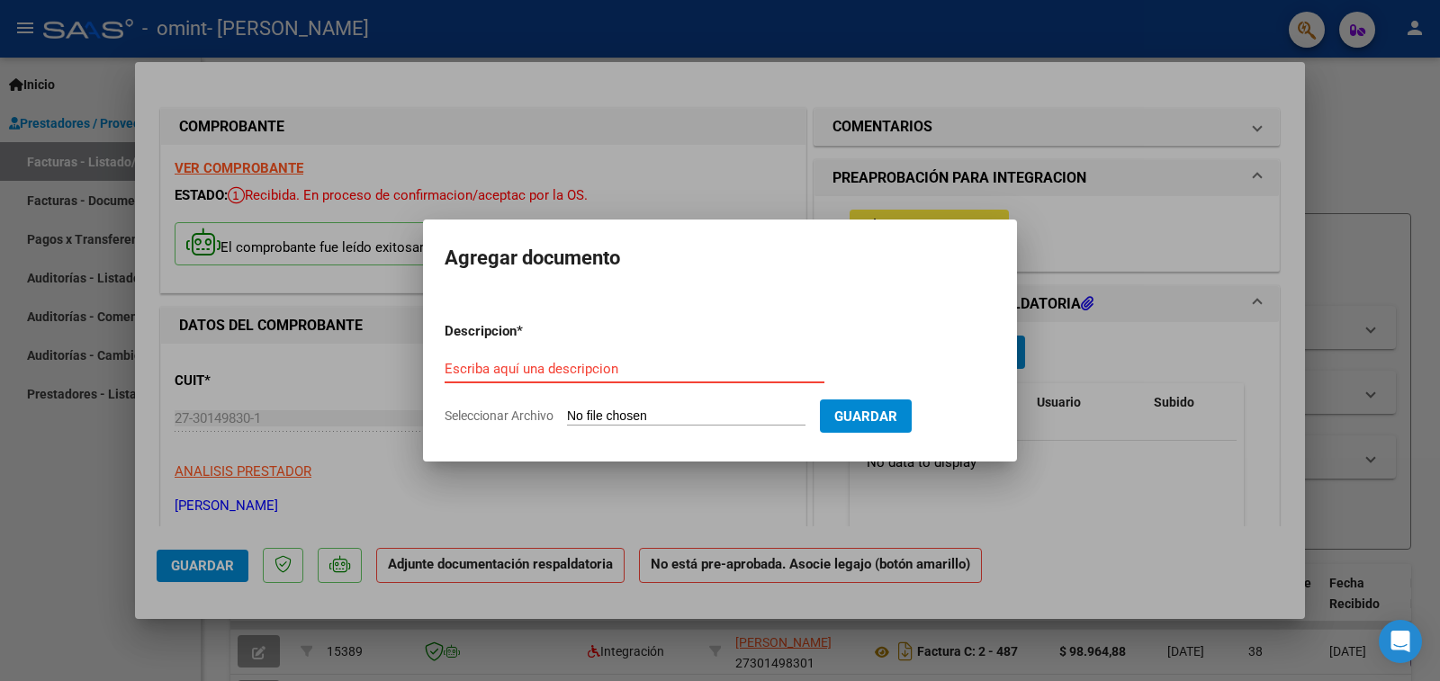
click at [609, 369] on input "Escriba aquí una descripcion" at bounding box center [635, 369] width 380 height 16
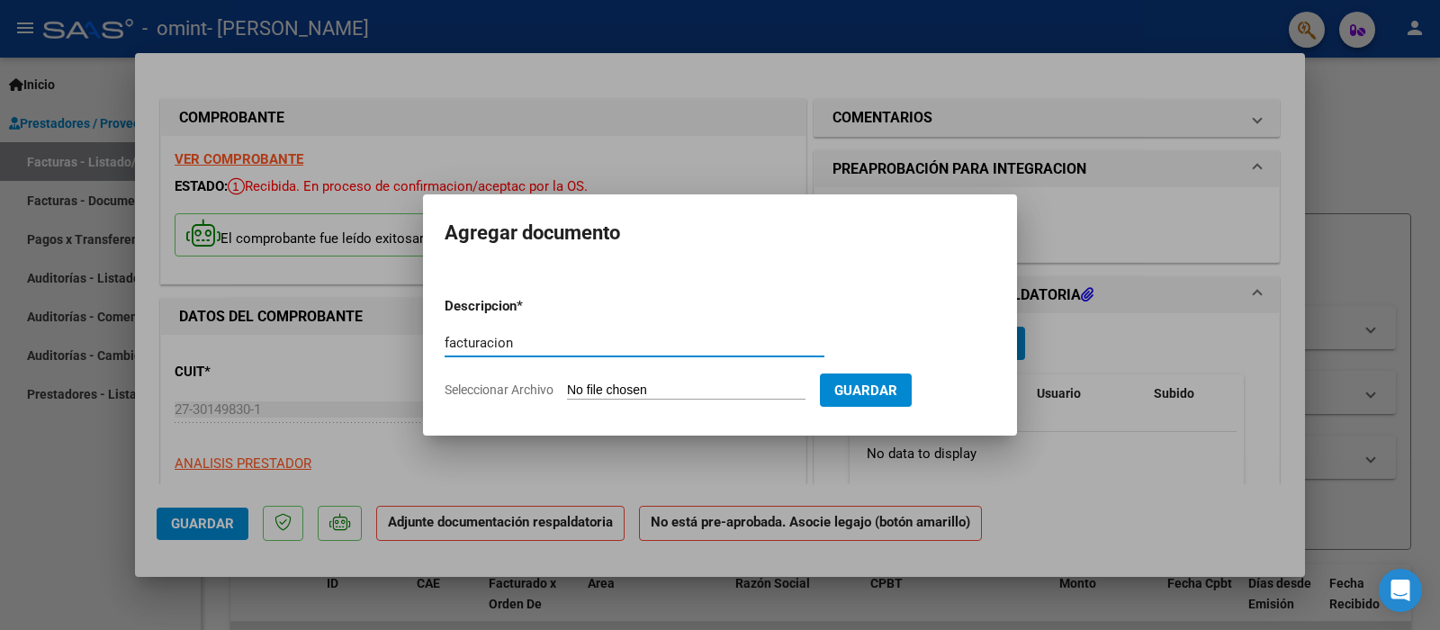
type input "facturacion"
click at [759, 384] on input "Seleccionar Archivo" at bounding box center [686, 391] width 239 height 17
type input "C:\fakepath\27301498301_011_00002_00000495.pdf"
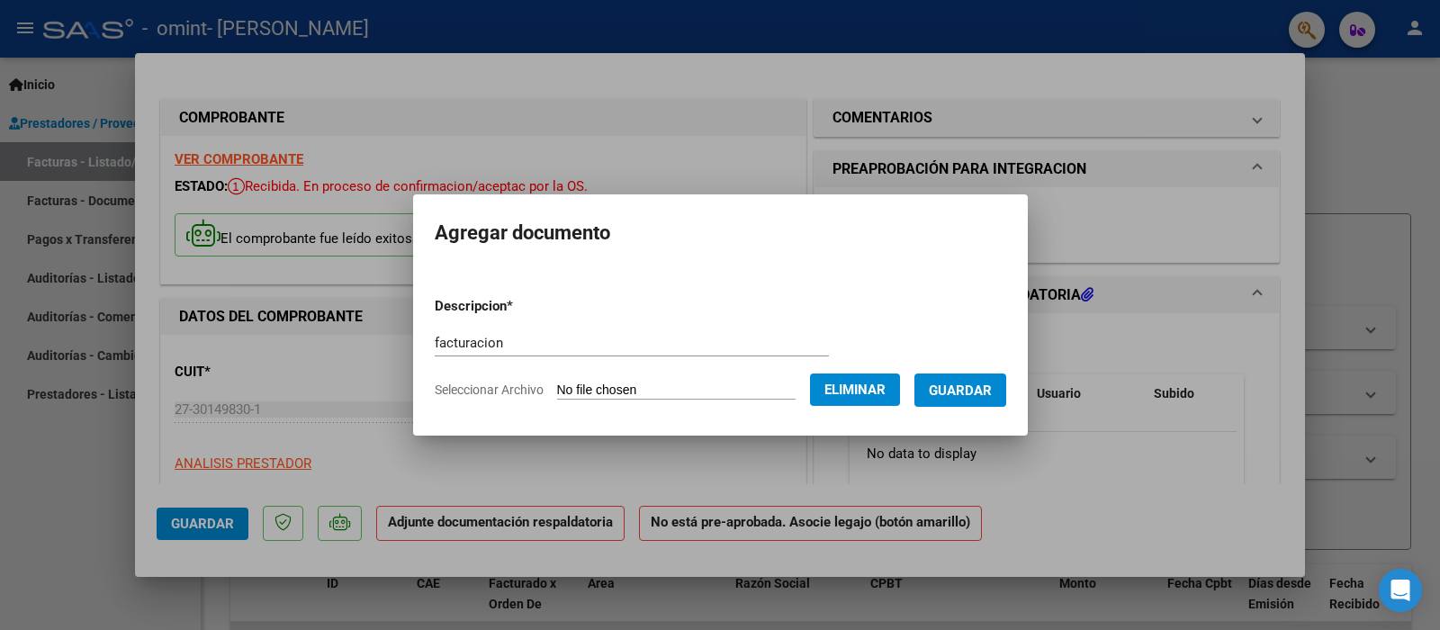
click at [957, 388] on span "Guardar" at bounding box center [960, 391] width 63 height 16
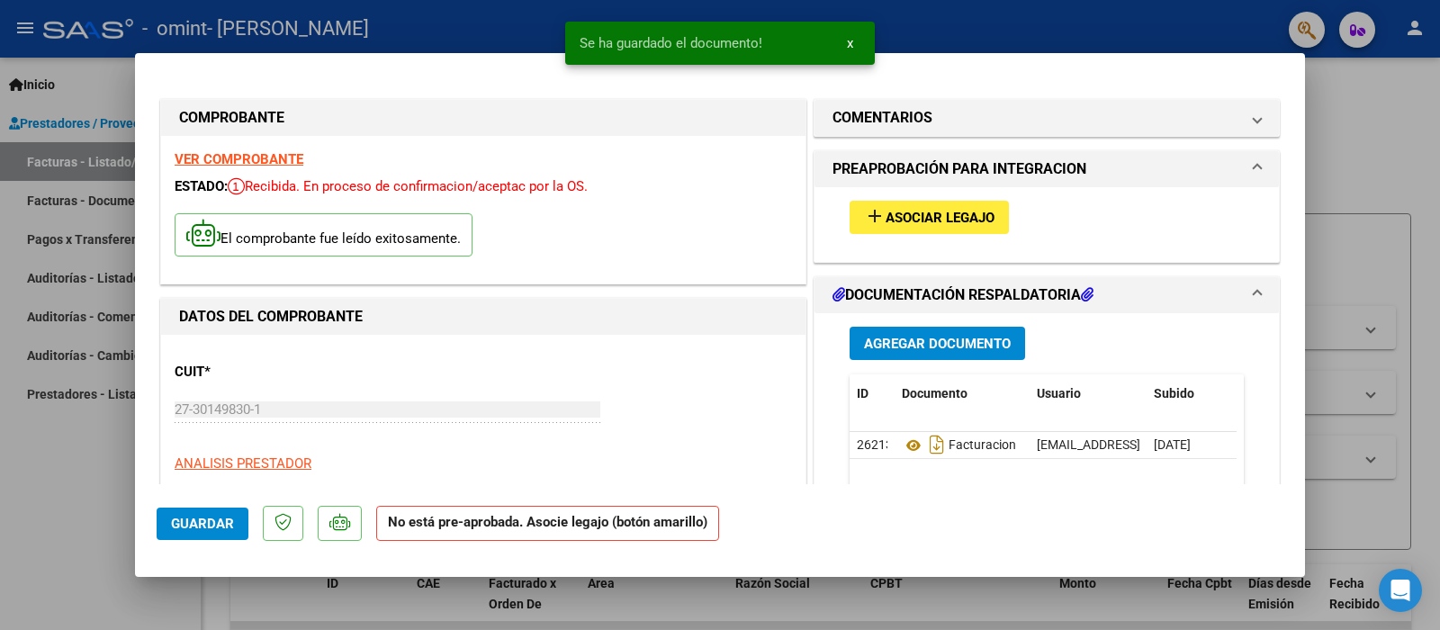
click at [711, 239] on div "El comprobante fue leído exitosamente." at bounding box center [484, 237] width 618 height 67
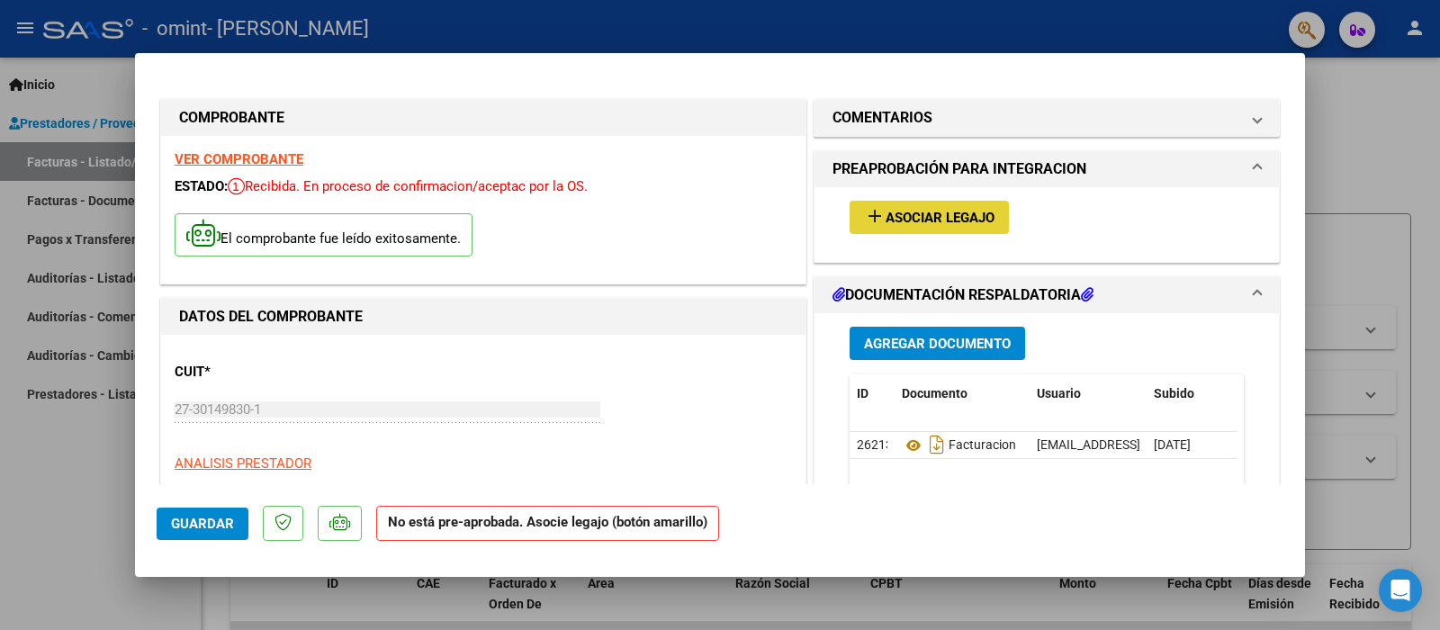
click at [971, 209] on span "add Asociar Legajo" at bounding box center [929, 217] width 131 height 16
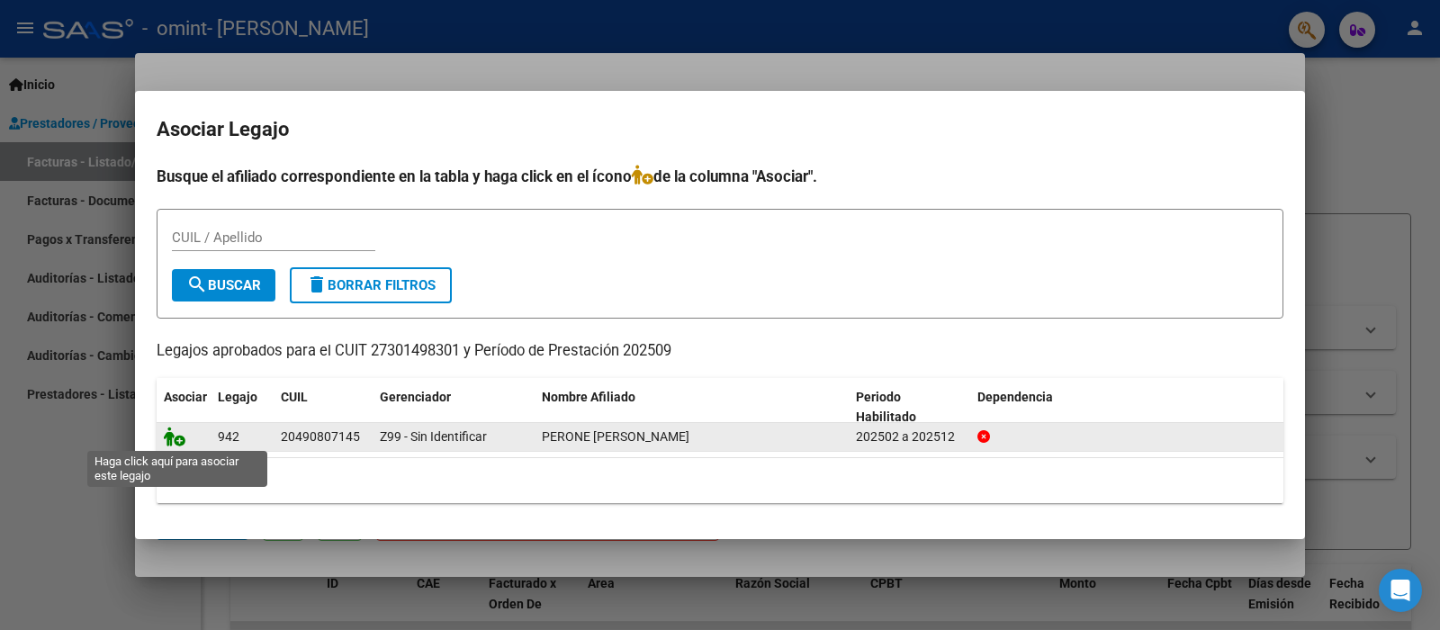
click at [176, 436] on icon at bounding box center [175, 437] width 22 height 20
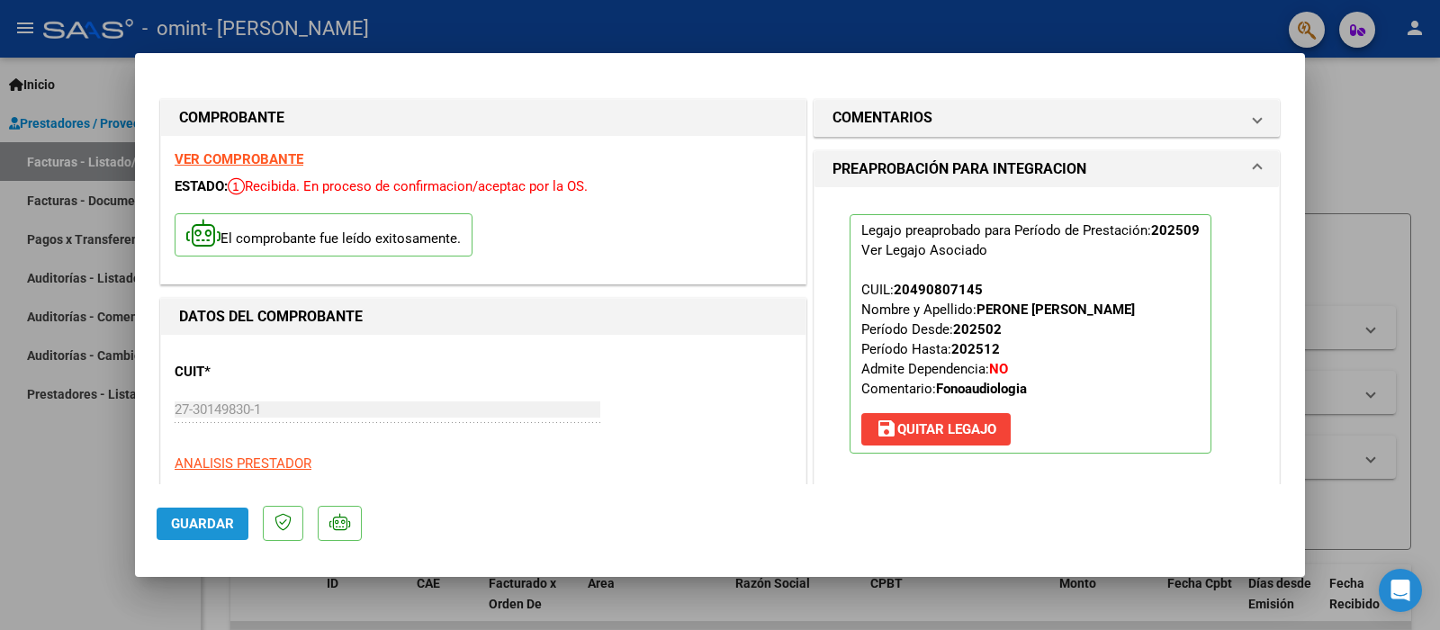
click at [209, 520] on span "Guardar" at bounding box center [202, 524] width 63 height 16
click at [1348, 131] on div at bounding box center [720, 315] width 1440 height 630
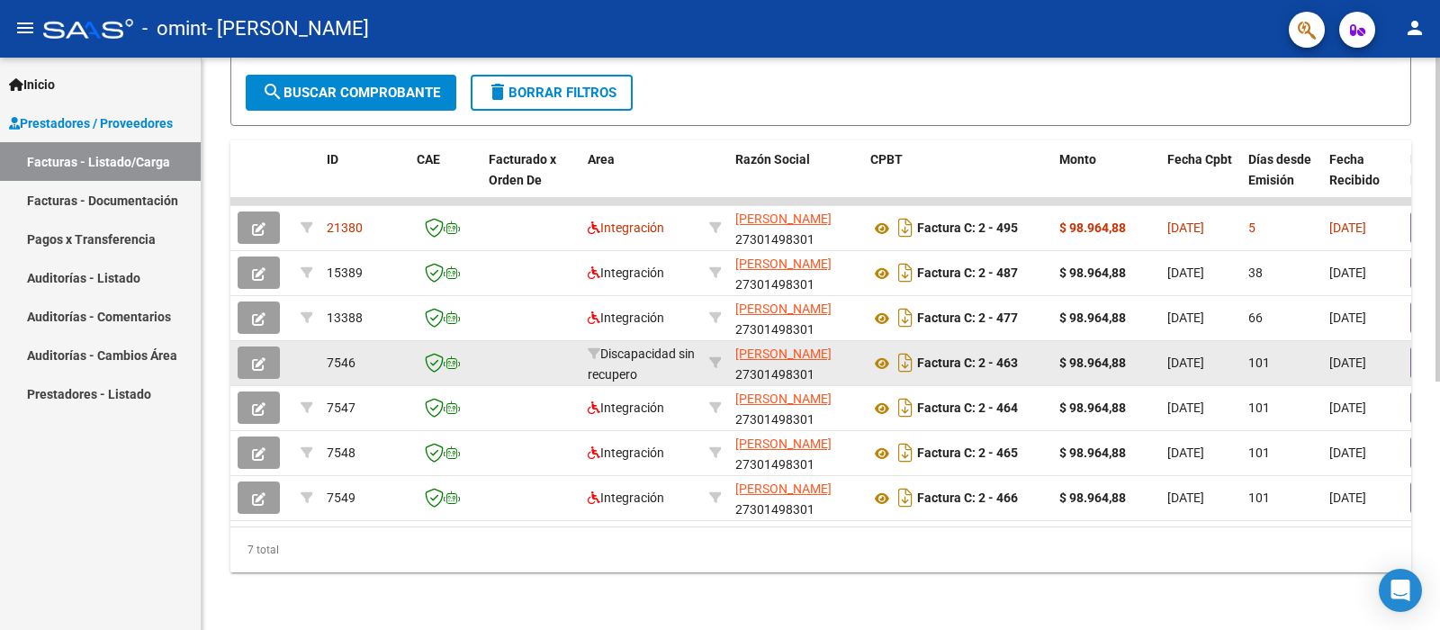
scroll to position [439, 0]
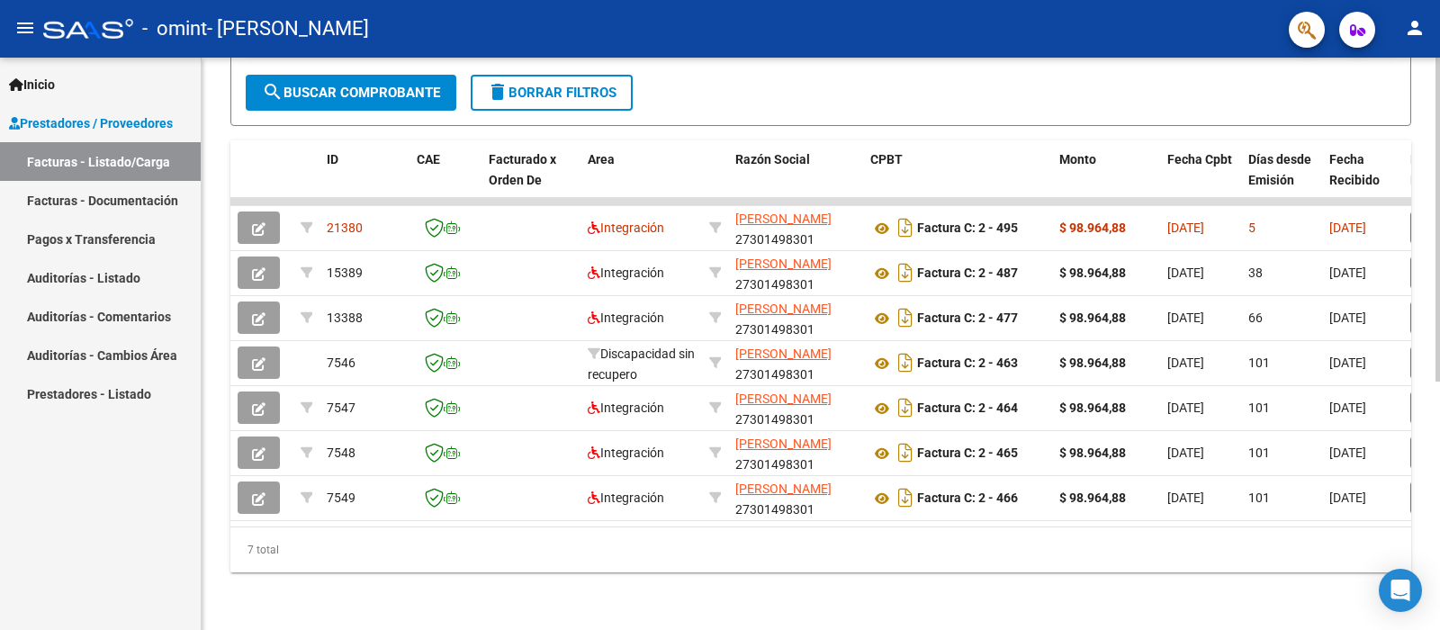
drag, startPoint x: 550, startPoint y: 510, endPoint x: 636, endPoint y: 517, distance: 85.8
click at [636, 517] on datatable-body "21380 Integración [PERSON_NAME] 27301498301 Factura C: 2 - 495 $ 98.964,88 [DAT…" at bounding box center [820, 362] width 1181 height 329
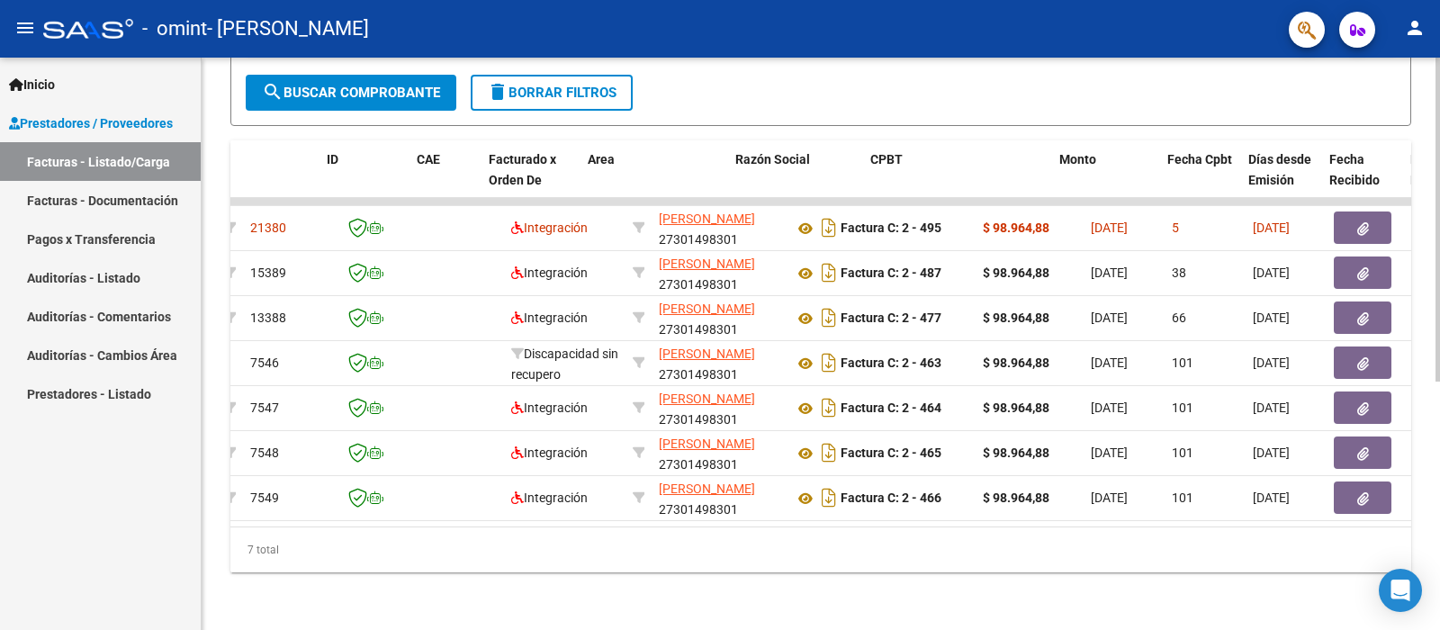
scroll to position [0, 0]
